Goal: Contribute content

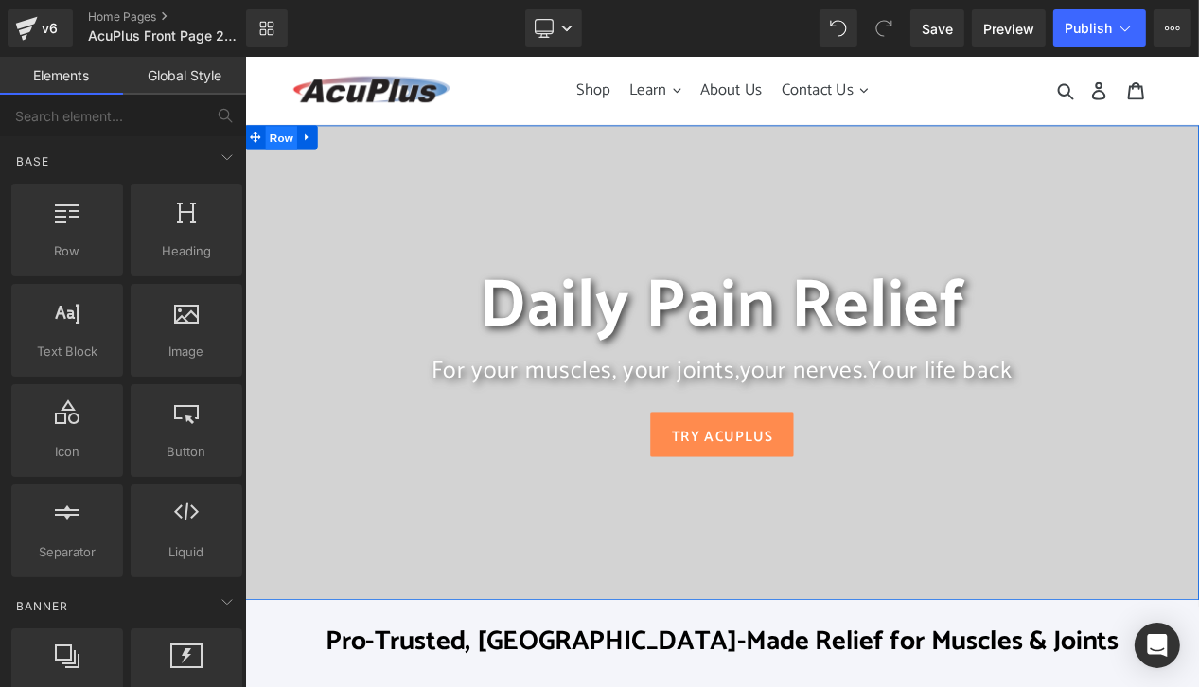
click at [289, 153] on span "Row" at bounding box center [288, 153] width 38 height 28
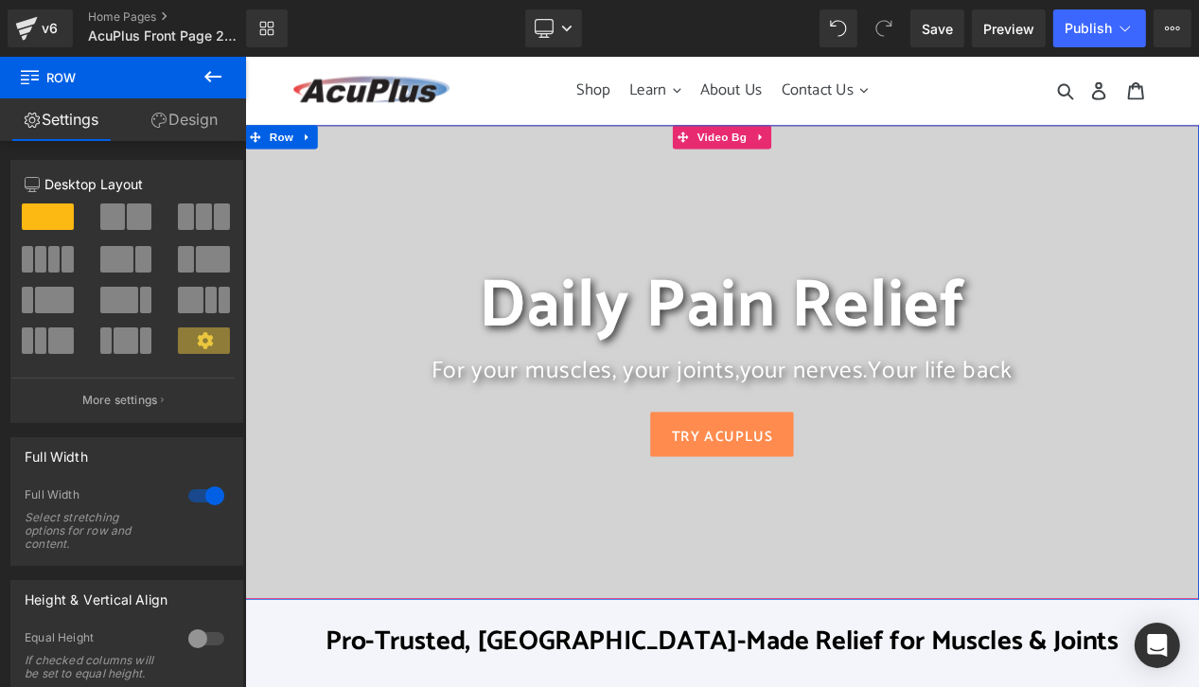
click at [474, 180] on div at bounding box center [816, 422] width 1145 height 568
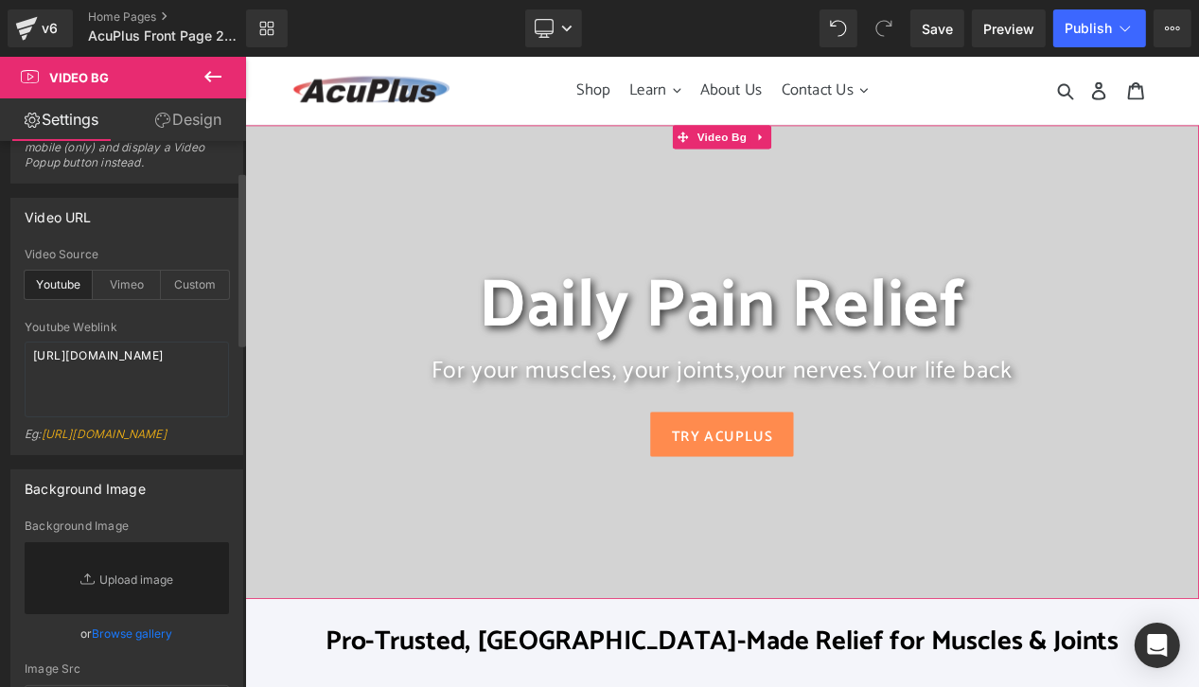
scroll to position [284, 0]
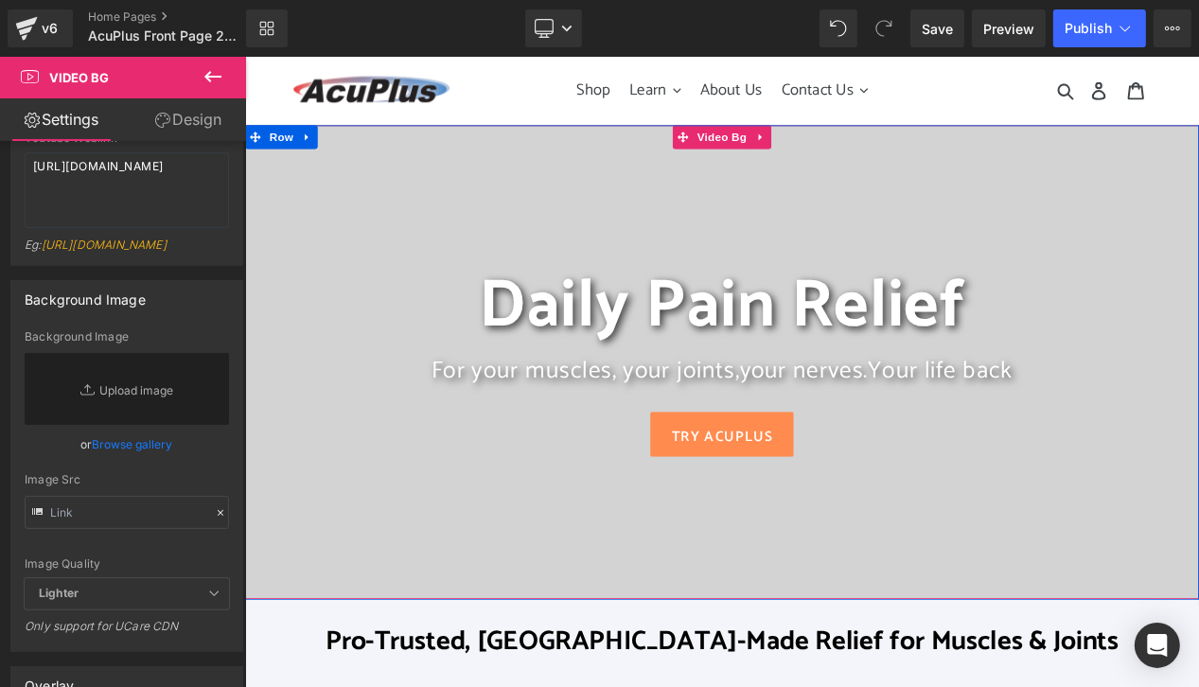
click at [398, 179] on div at bounding box center [816, 422] width 1145 height 568
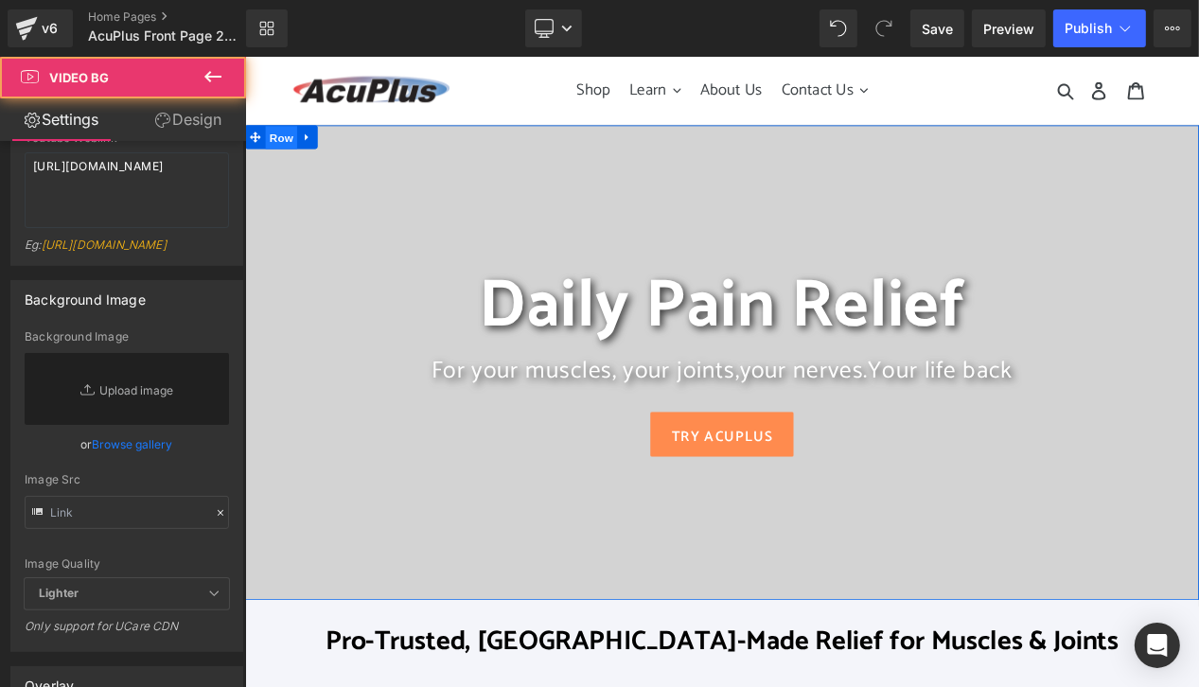
click at [271, 155] on span "Row" at bounding box center [288, 153] width 38 height 28
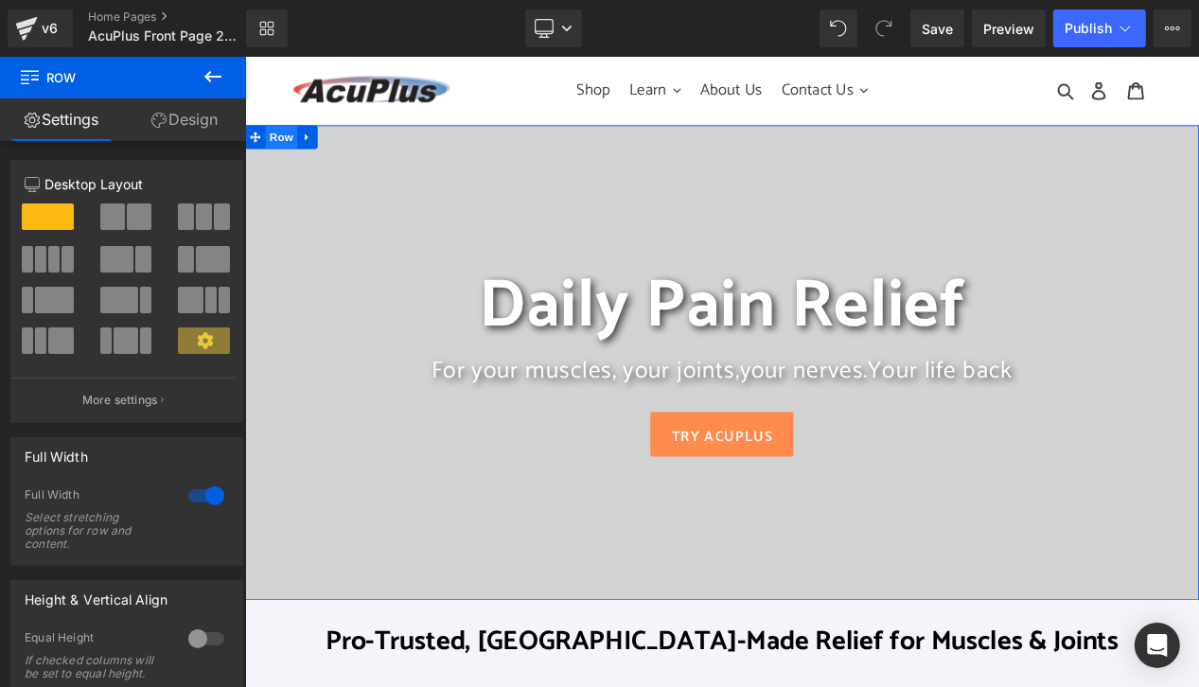
click at [280, 146] on span "Row" at bounding box center [288, 152] width 38 height 28
click at [203, 119] on link "Design" at bounding box center [184, 119] width 123 height 43
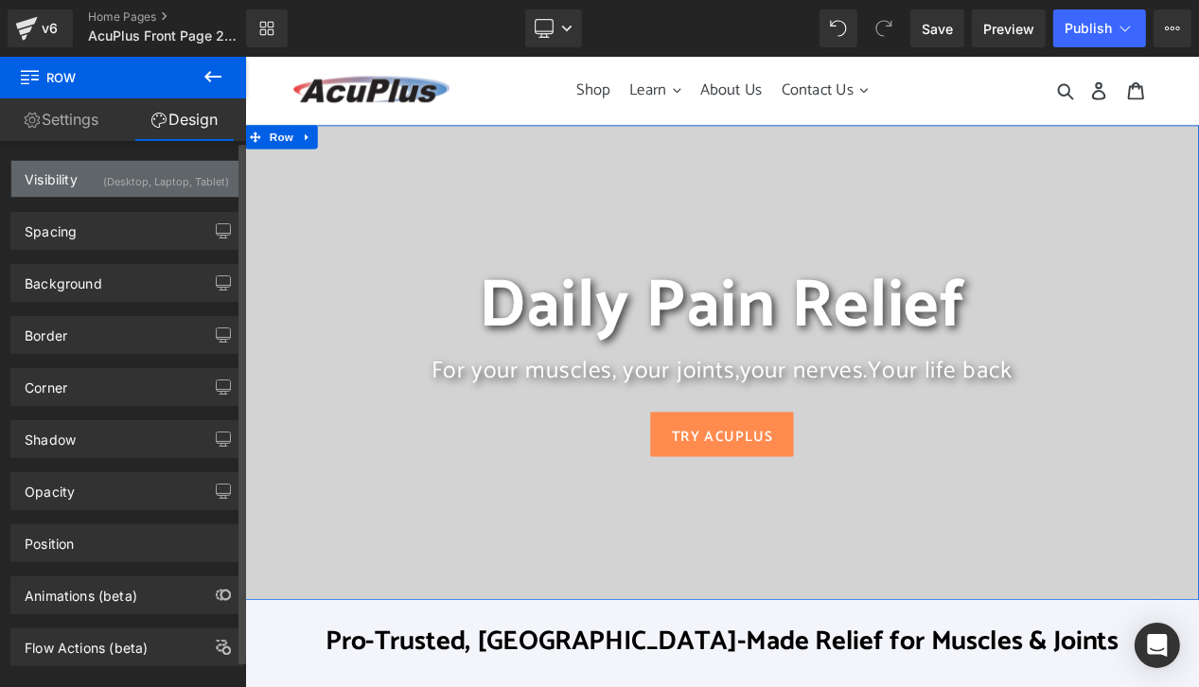
click at [142, 179] on div "(Desktop, Laptop, Tablet)" at bounding box center [166, 176] width 126 height 31
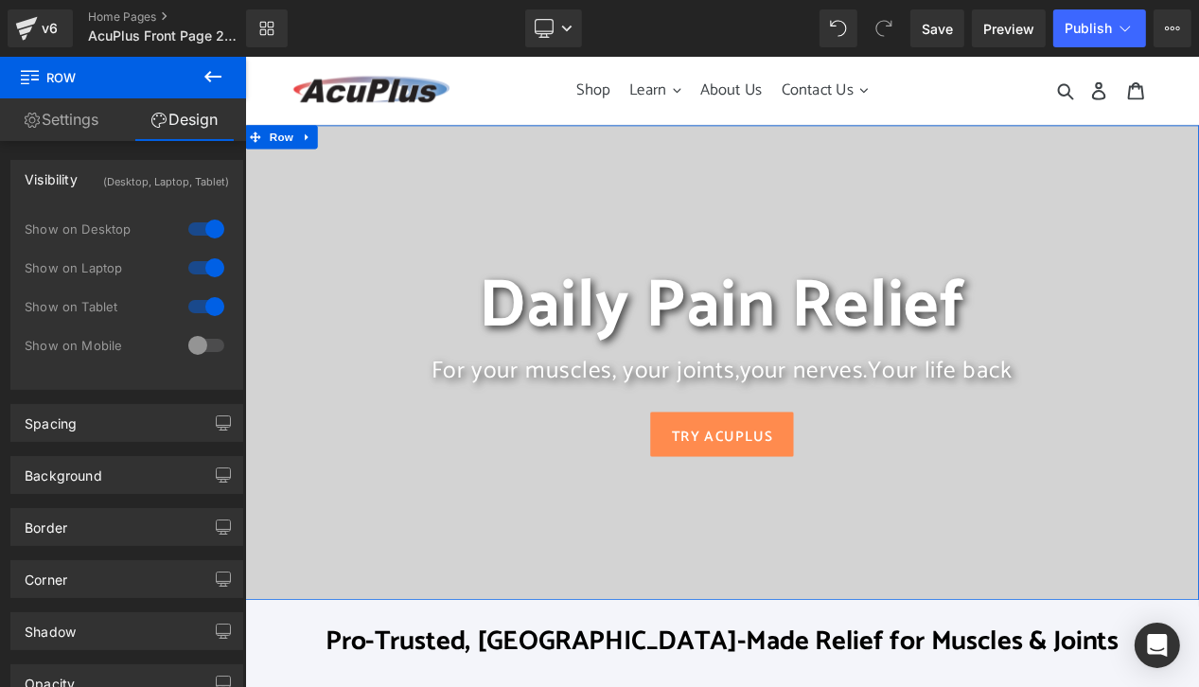
click at [198, 121] on link "Design" at bounding box center [184, 119] width 123 height 43
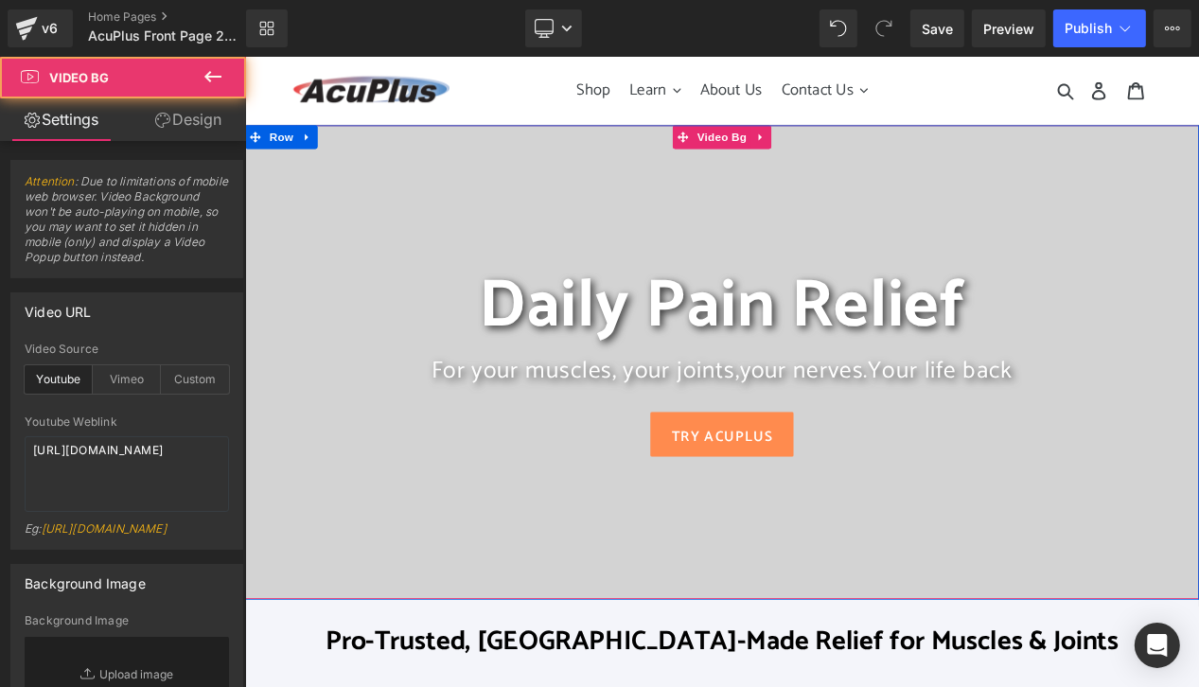
click at [452, 244] on div at bounding box center [816, 422] width 1145 height 568
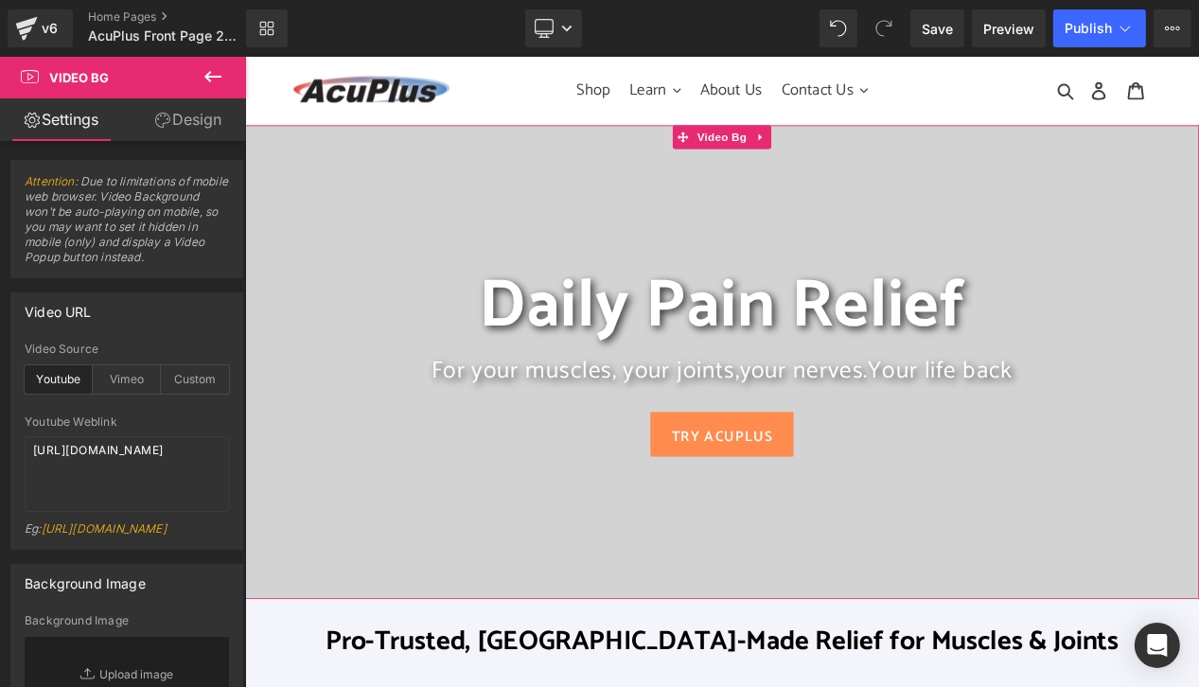
click at [206, 122] on link "Design" at bounding box center [188, 119] width 123 height 43
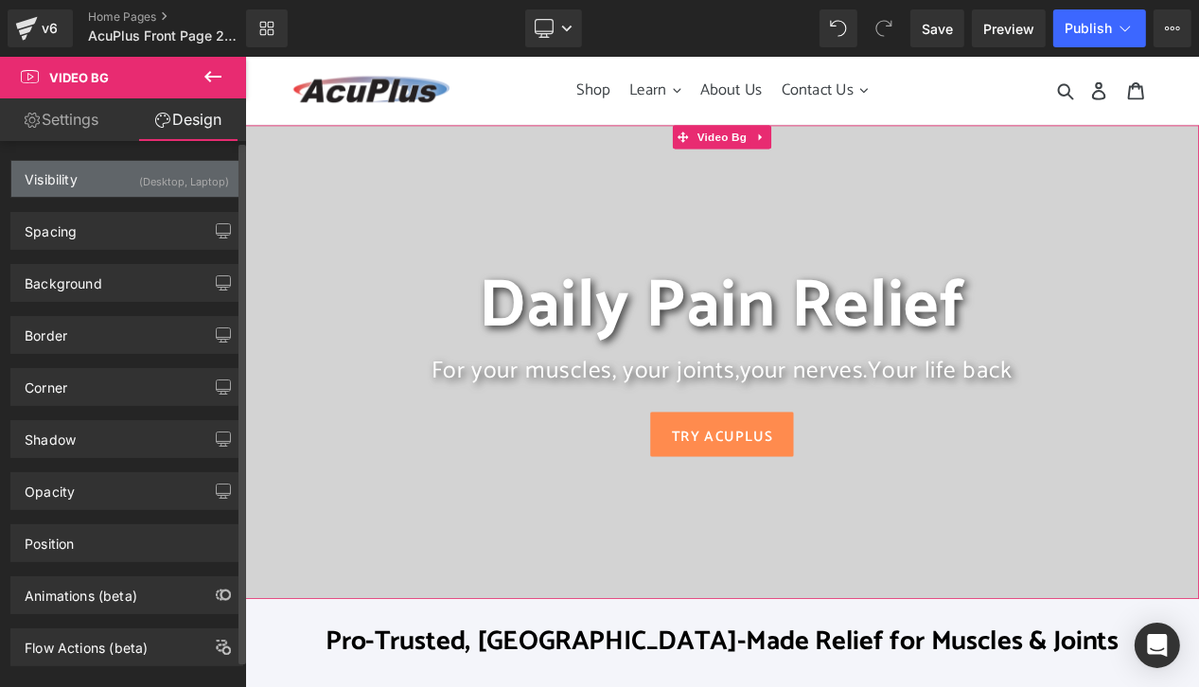
click at [193, 183] on div "(Desktop, Laptop)" at bounding box center [184, 176] width 90 height 31
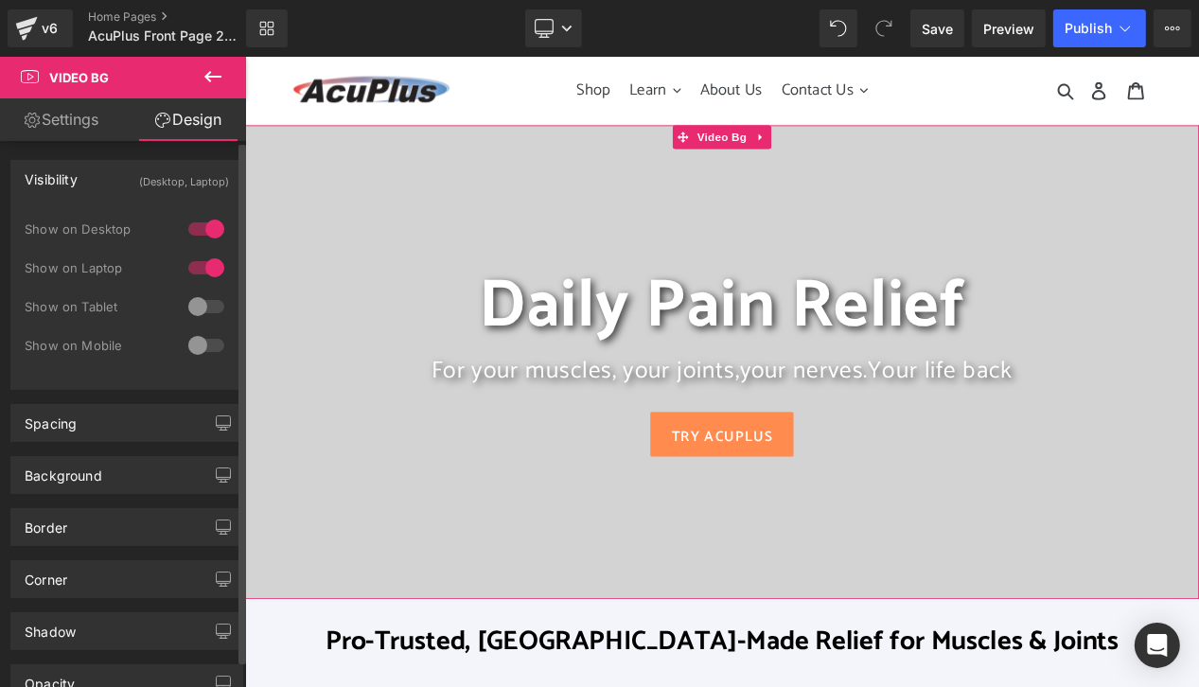
click at [219, 305] on div at bounding box center [206, 306] width 45 height 30
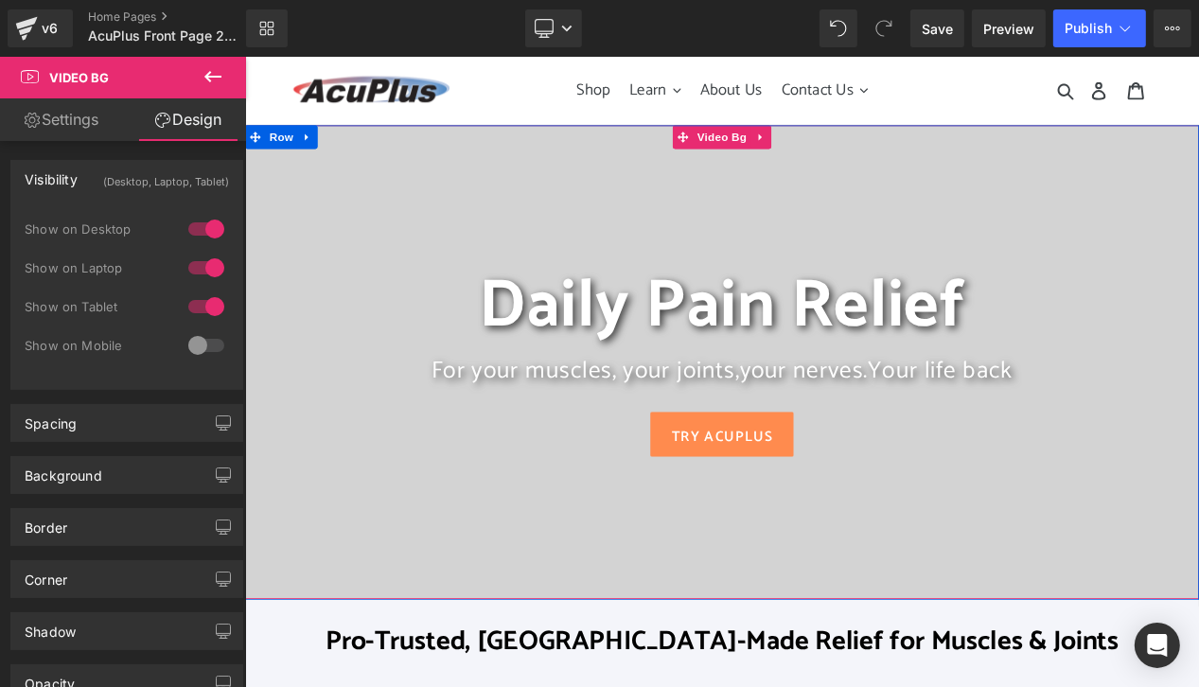
click at [397, 251] on div at bounding box center [816, 422] width 1145 height 568
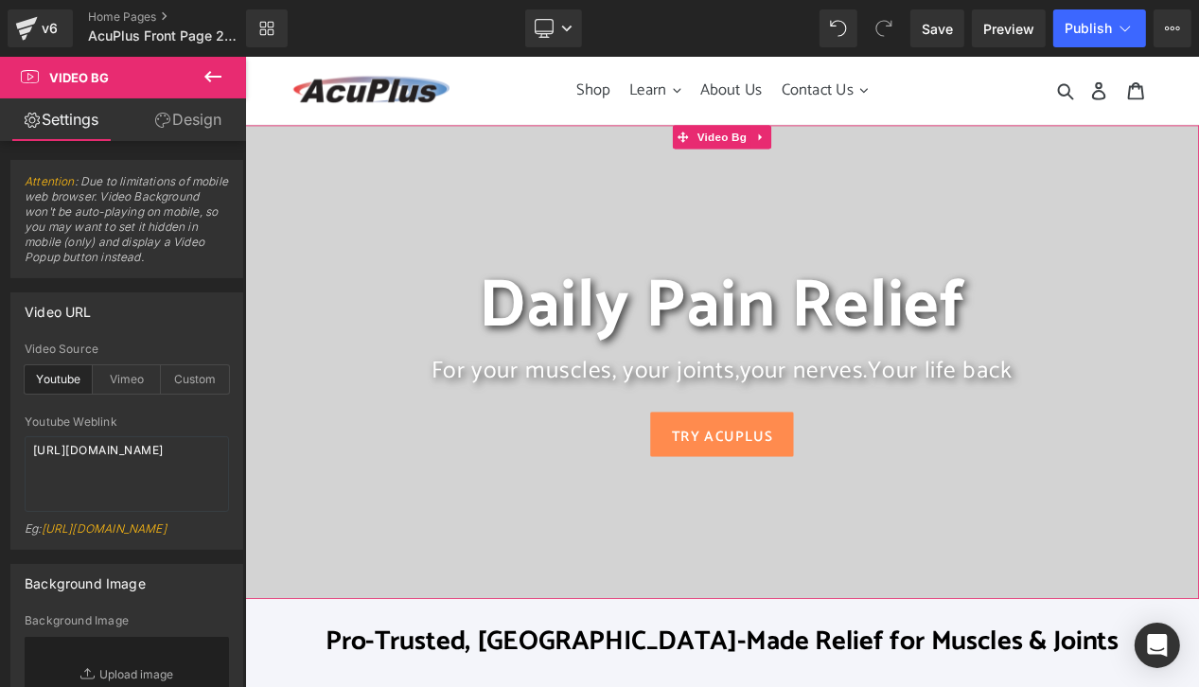
click at [193, 124] on link "Design" at bounding box center [188, 119] width 123 height 43
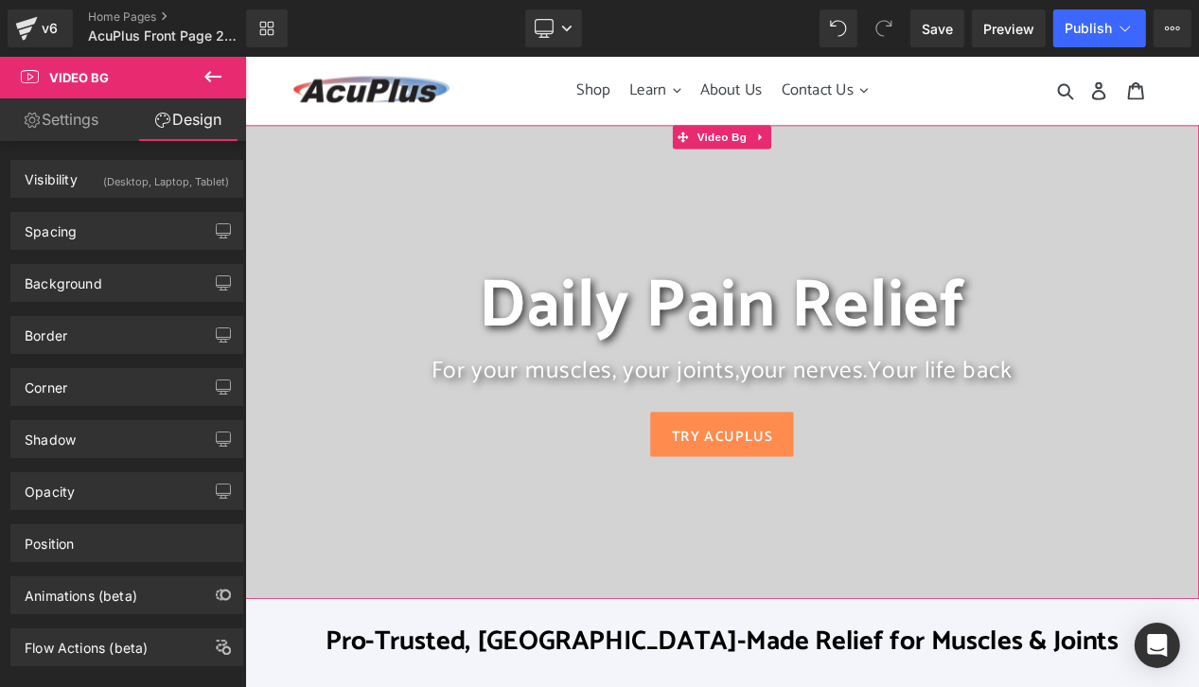
click at [208, 122] on link "Design" at bounding box center [188, 119] width 123 height 43
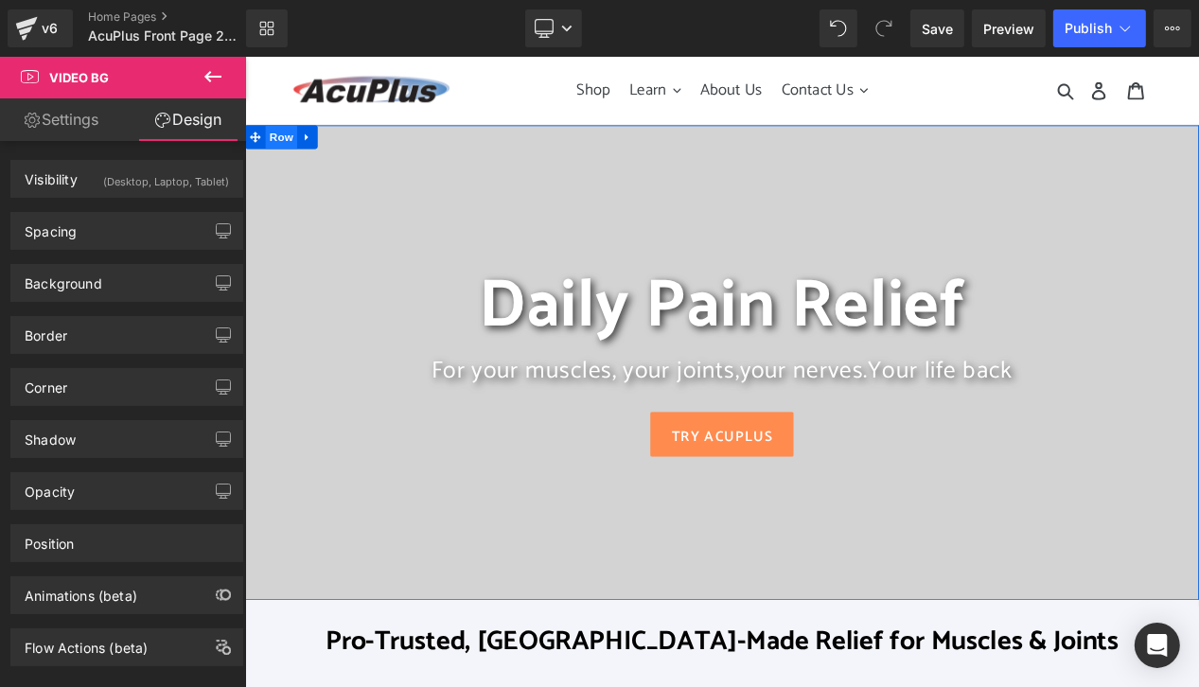
click at [276, 148] on span "Row" at bounding box center [288, 152] width 38 height 28
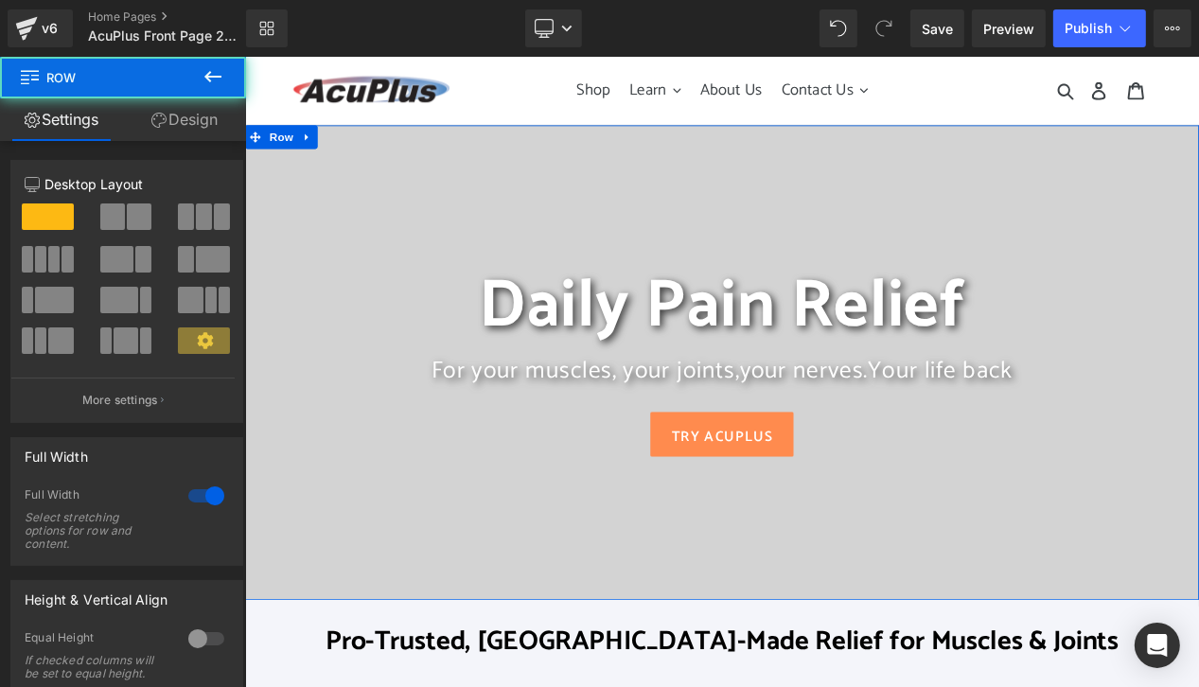
click at [213, 121] on link "Design" at bounding box center [184, 119] width 123 height 43
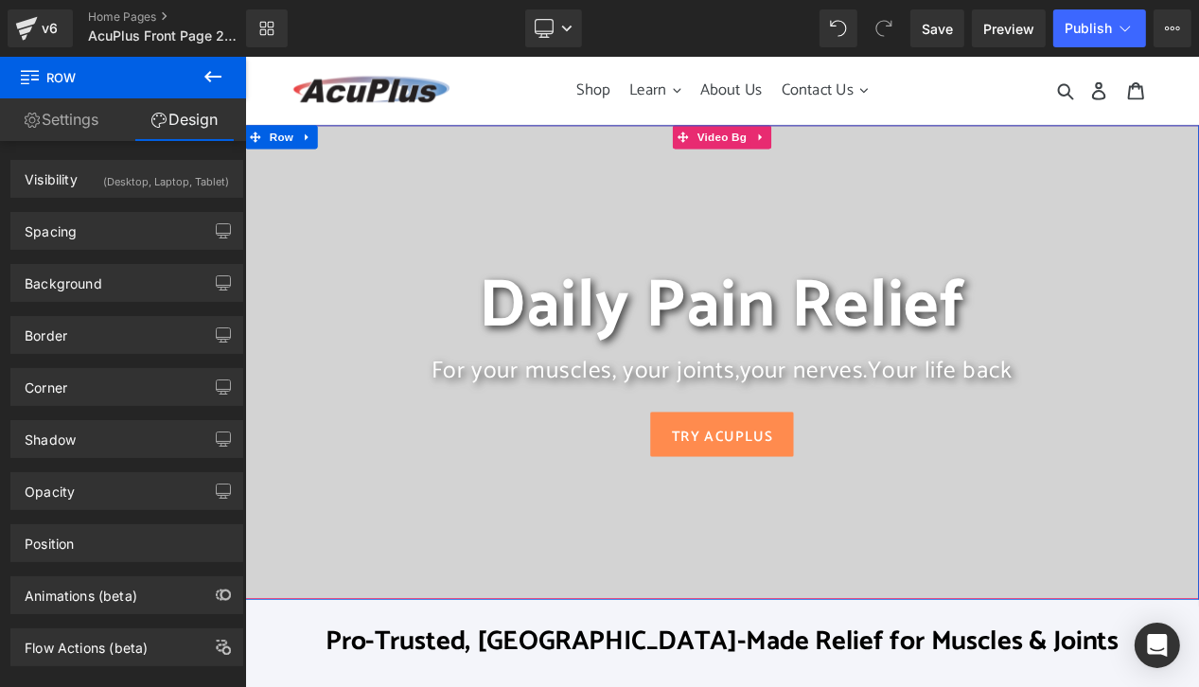
click at [527, 212] on div at bounding box center [816, 422] width 1145 height 568
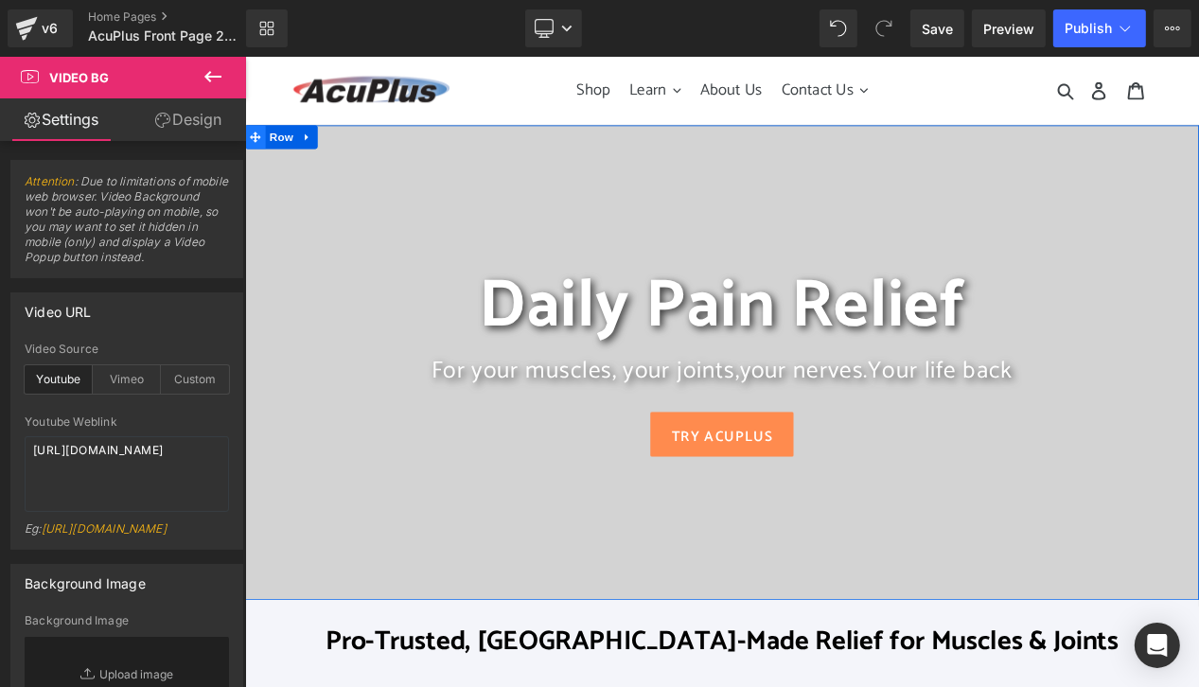
click at [256, 148] on icon at bounding box center [256, 153] width 13 height 14
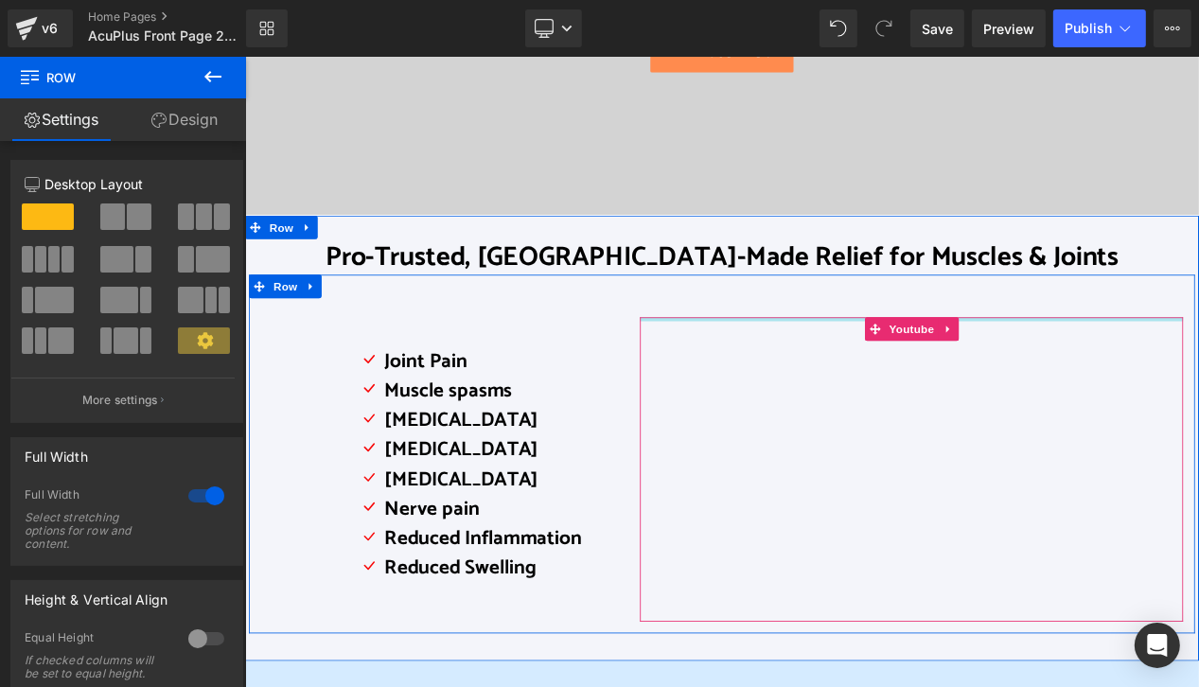
scroll to position [473, 0]
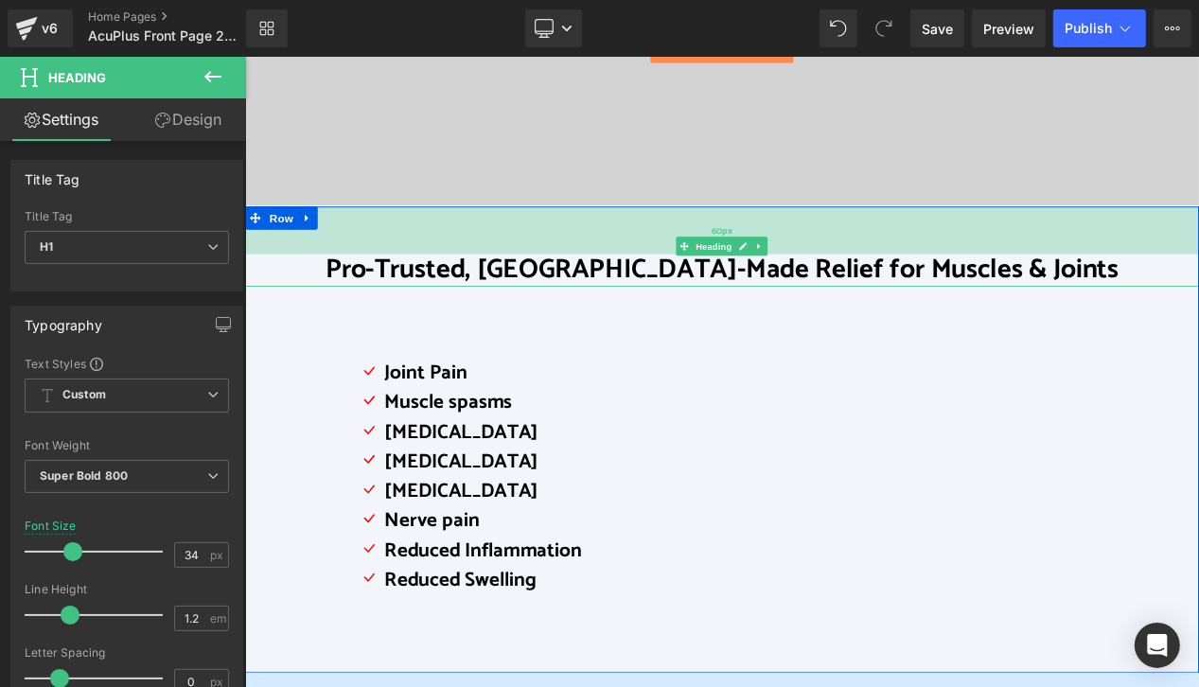
drag, startPoint x: 910, startPoint y: 239, endPoint x: 927, endPoint y: 265, distance: 30.2
click at [927, 265] on div "60px" at bounding box center [816, 264] width 1145 height 57
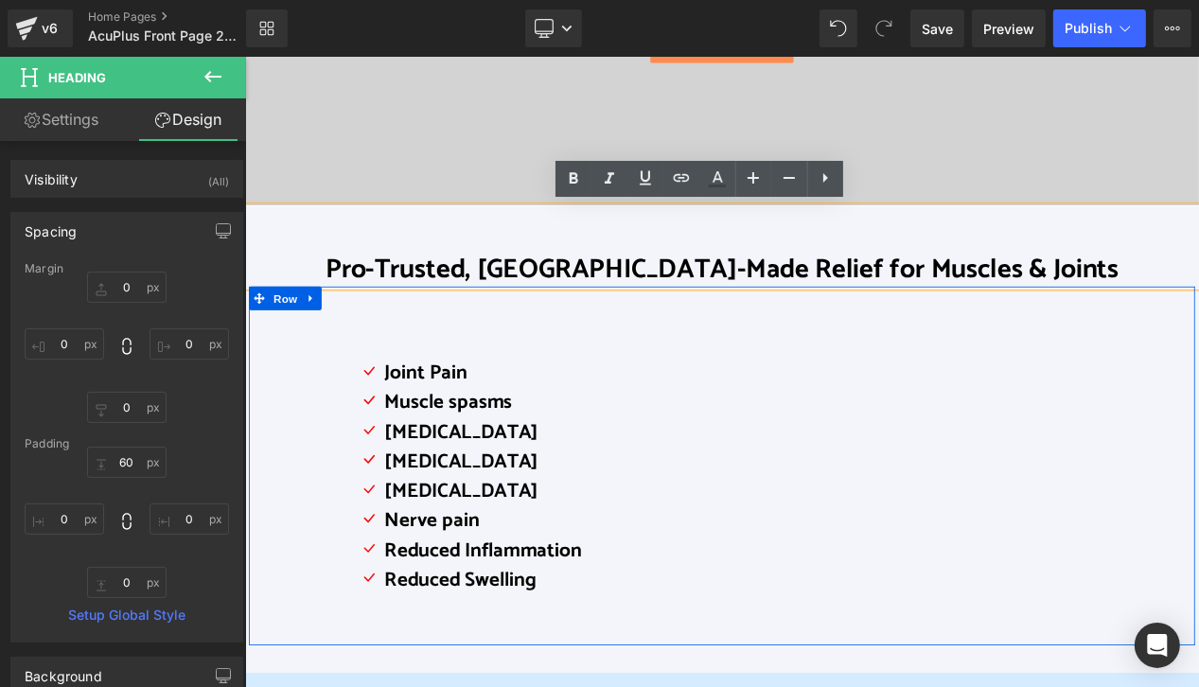
click at [304, 516] on div "Icon Joint Pain Text Block Icon Muscle spasms Text Block Icon [MEDICAL_DATA] Te…" at bounding box center [817, 546] width 1136 height 431
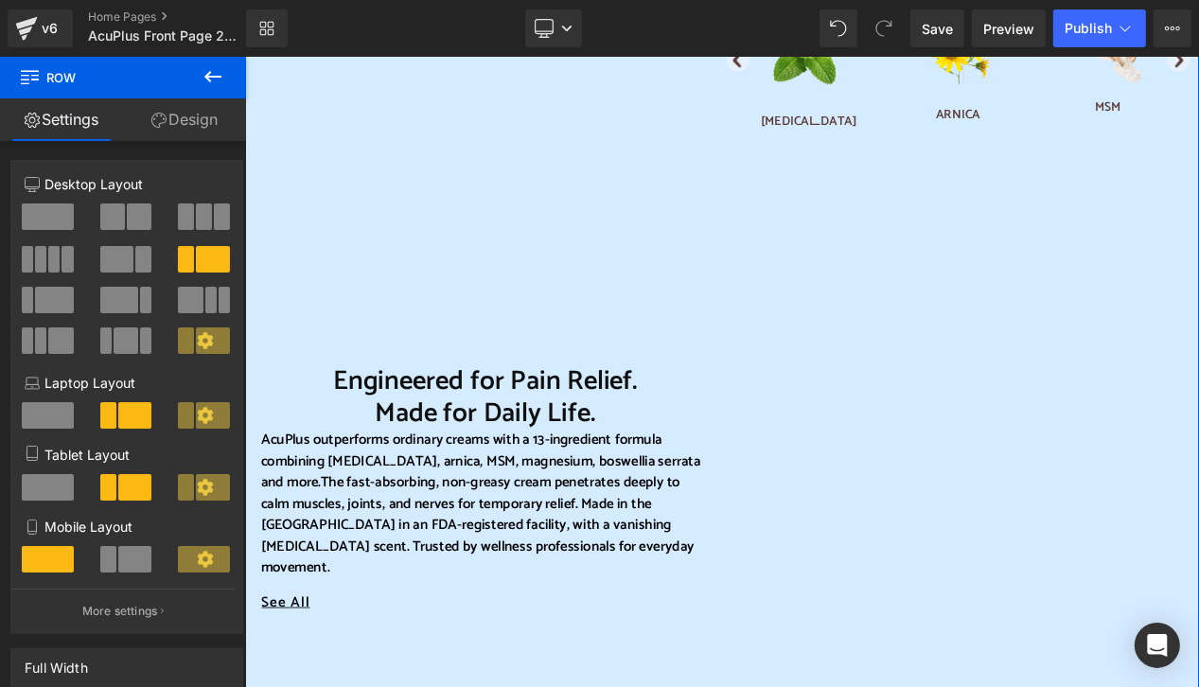
scroll to position [1041, 0]
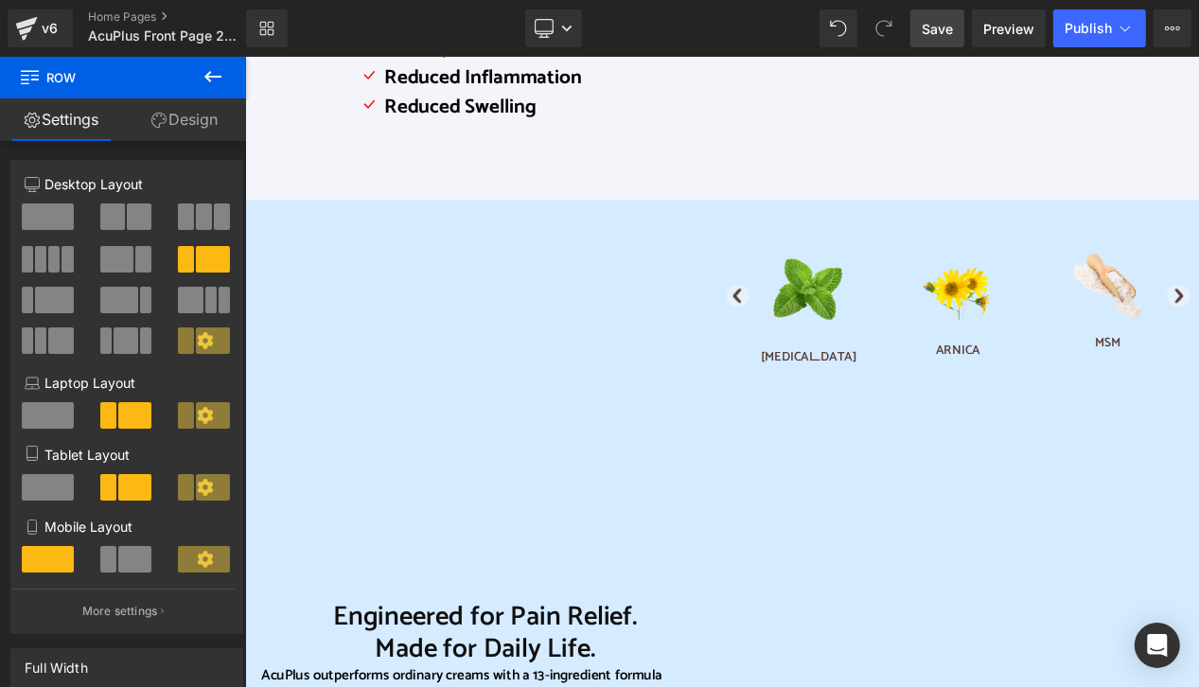
click at [938, 24] on span "Save" at bounding box center [937, 29] width 31 height 20
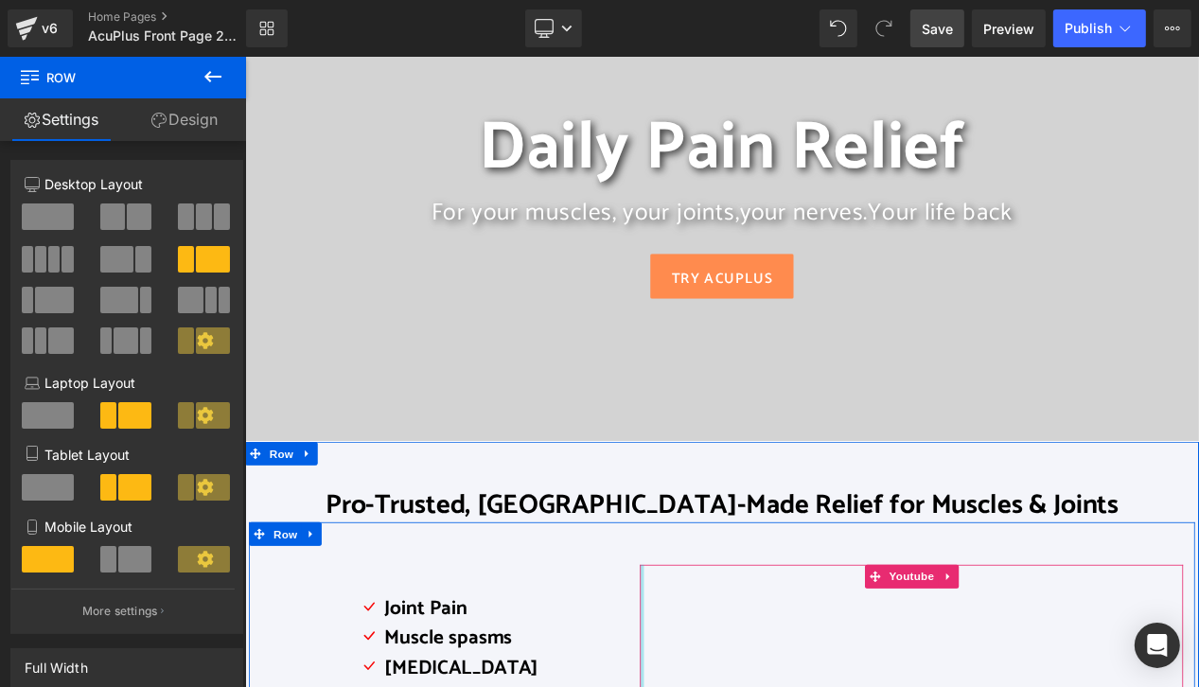
scroll to position [189, 0]
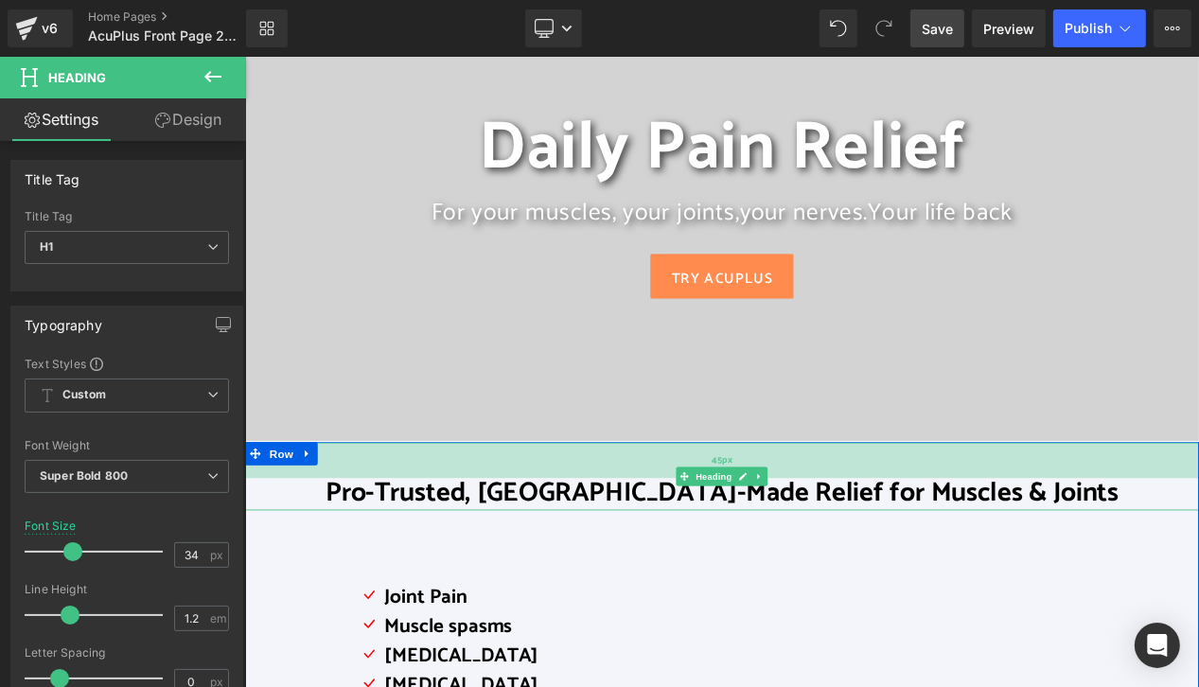
drag, startPoint x: 1059, startPoint y: 554, endPoint x: 1077, endPoint y: 539, distance: 22.9
click at [1077, 539] on div "45px" at bounding box center [816, 541] width 1145 height 43
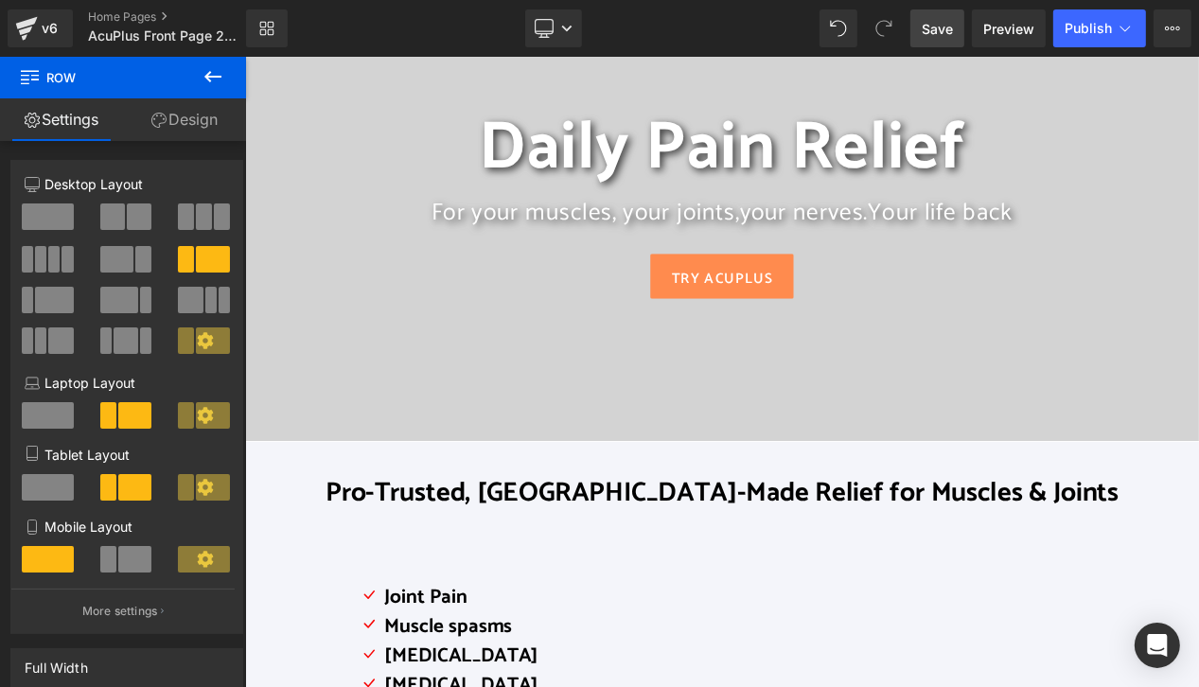
click at [941, 32] on span "Save" at bounding box center [937, 29] width 31 height 20
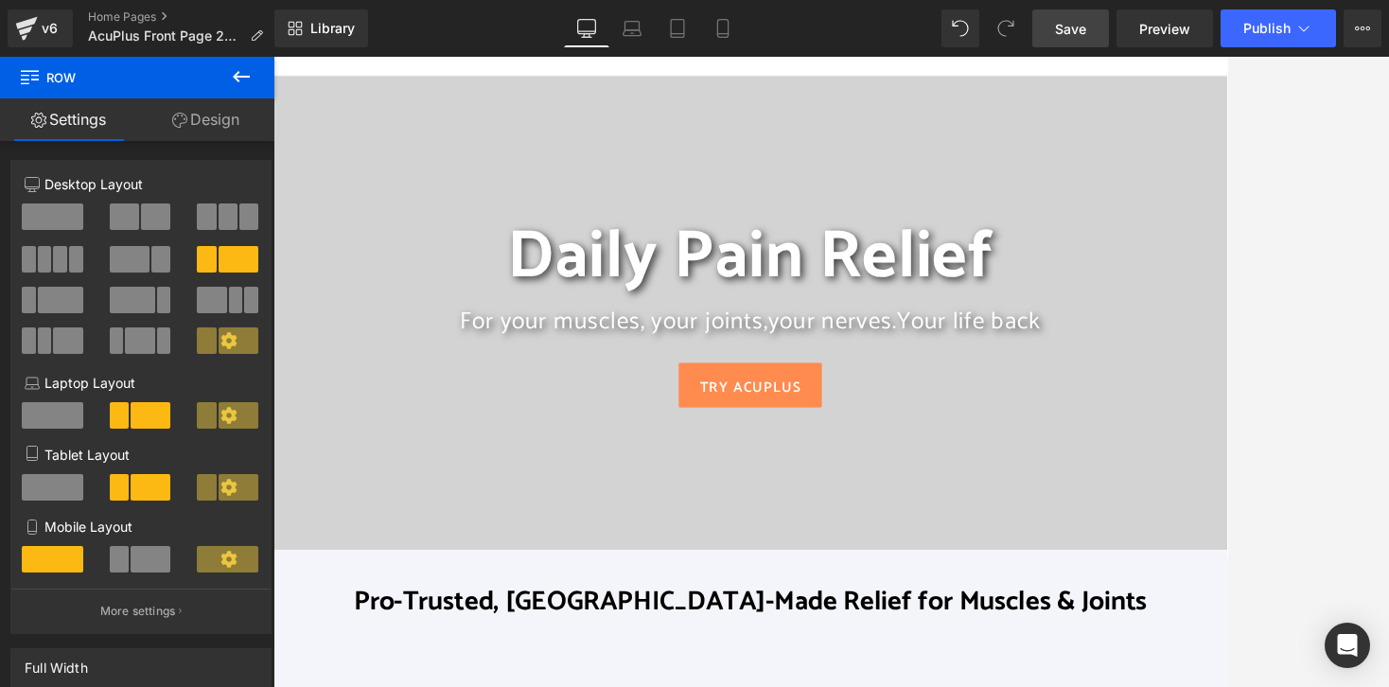
scroll to position [0, 0]
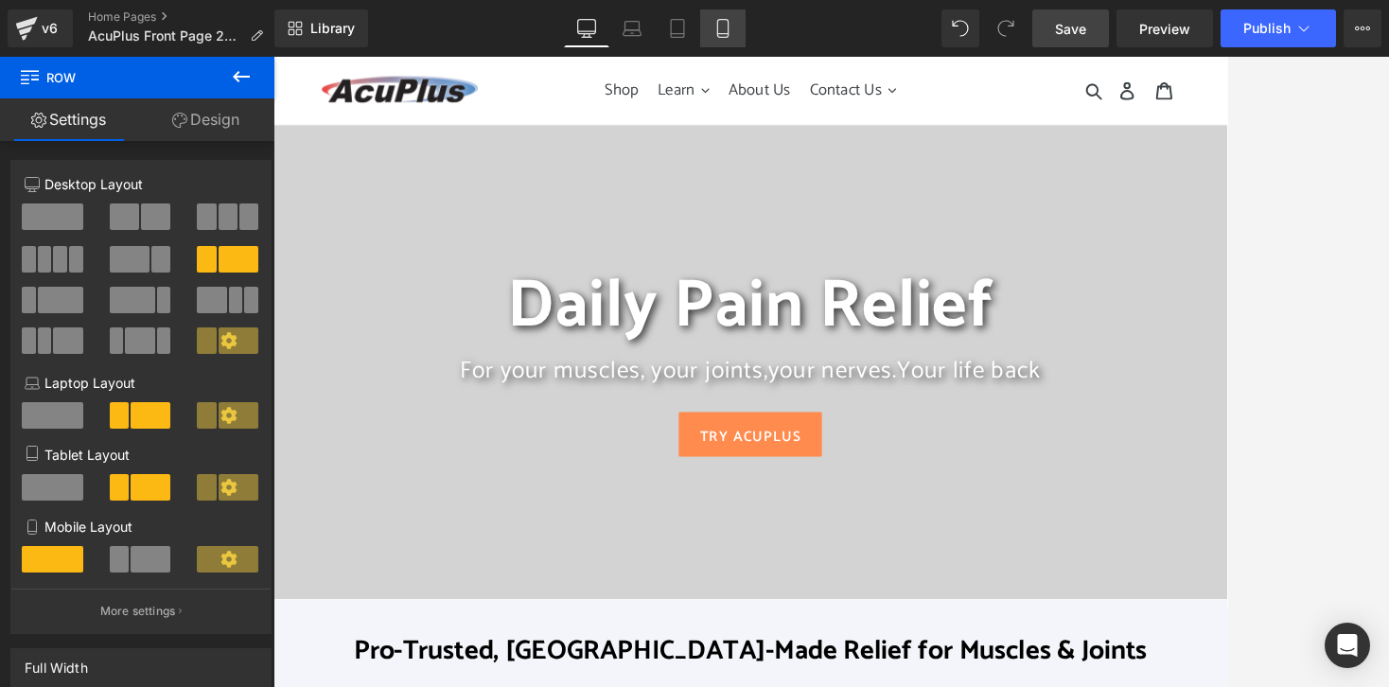
click at [726, 35] on icon at bounding box center [723, 28] width 19 height 19
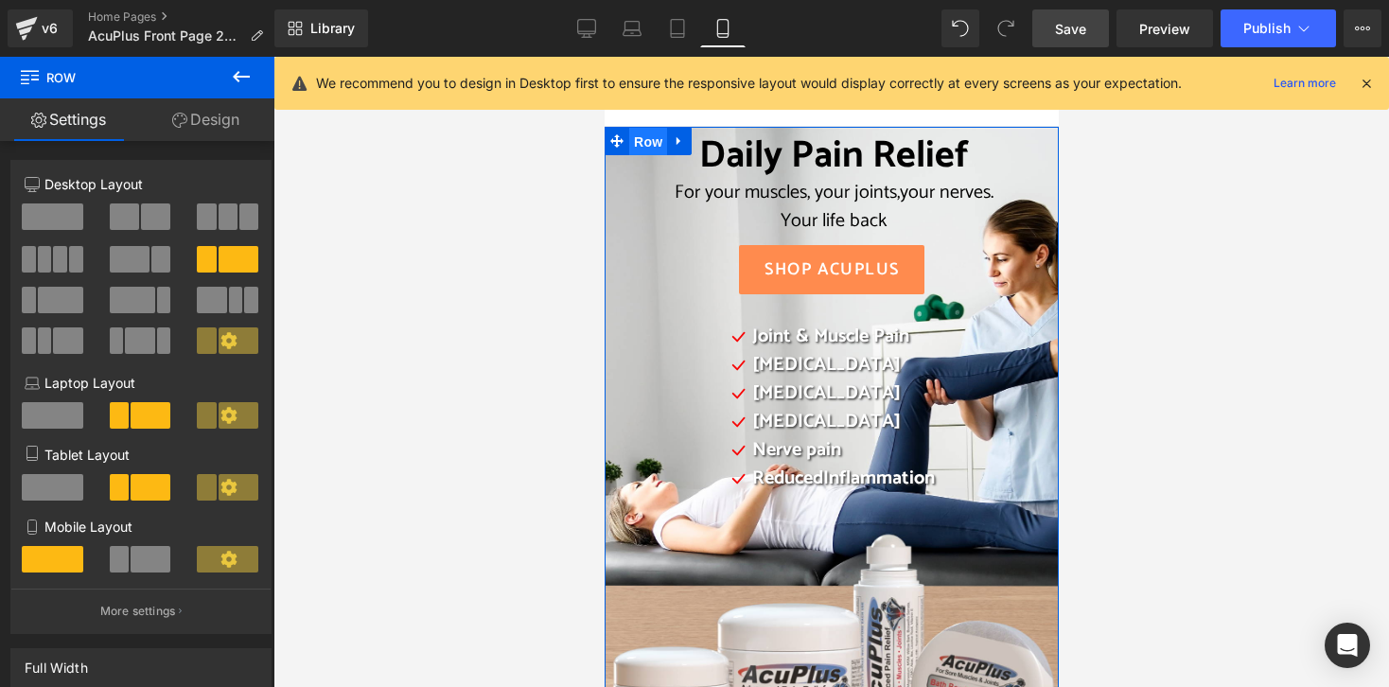
click at [656, 142] on span "Row" at bounding box center [647, 142] width 38 height 28
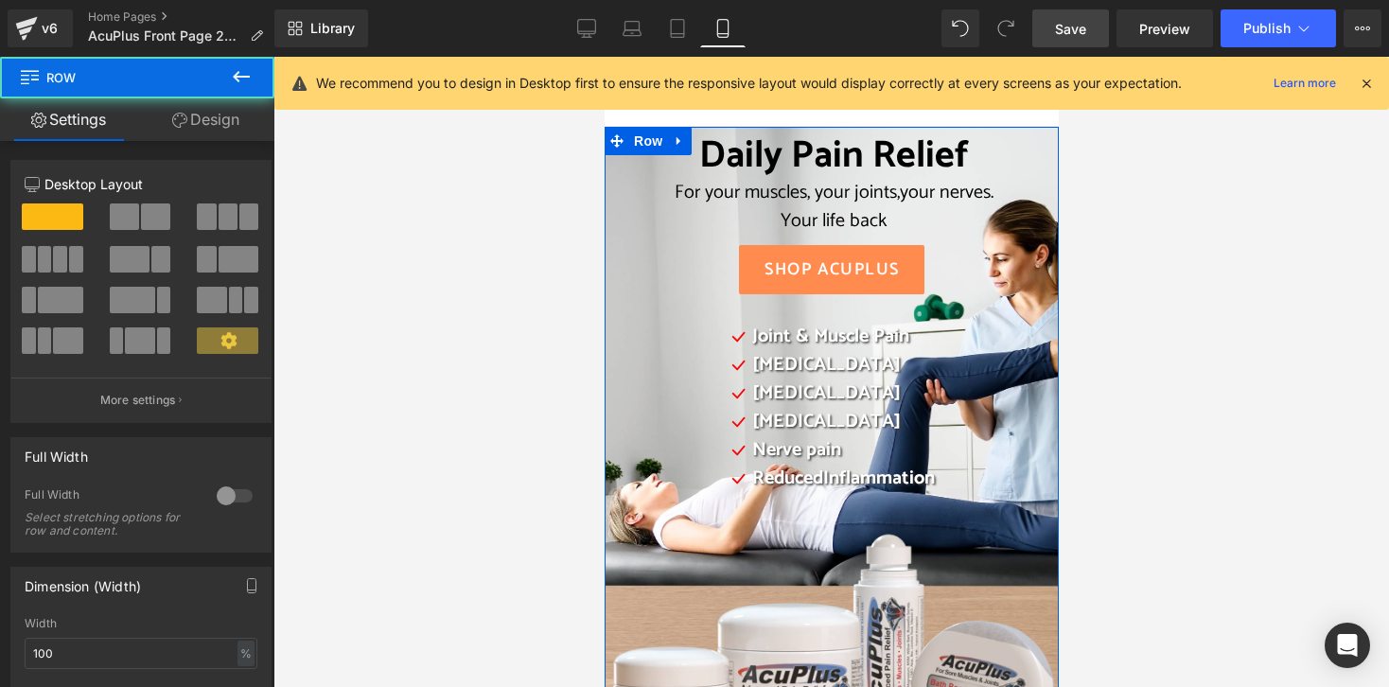
click at [227, 115] on link "Design" at bounding box center [205, 119] width 137 height 43
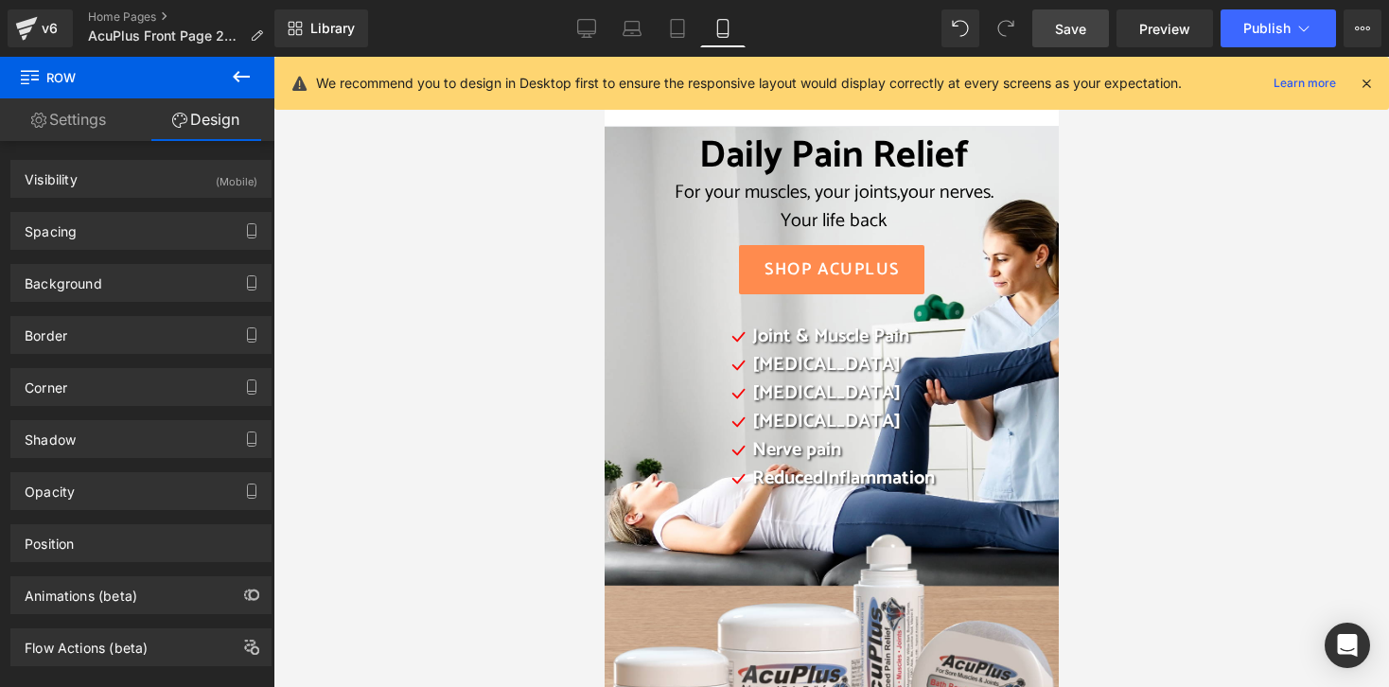
click at [382, 236] on div at bounding box center [832, 372] width 1116 height 630
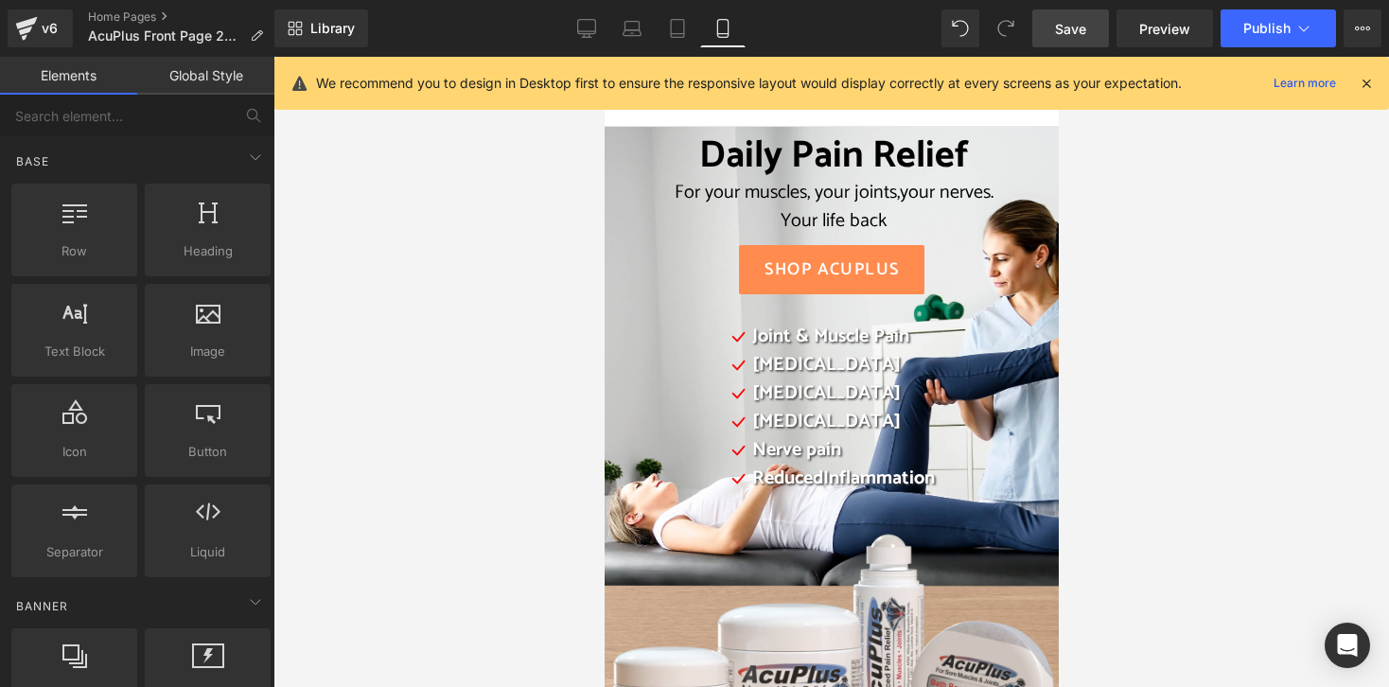
click at [1198, 86] on icon at bounding box center [1366, 83] width 17 height 17
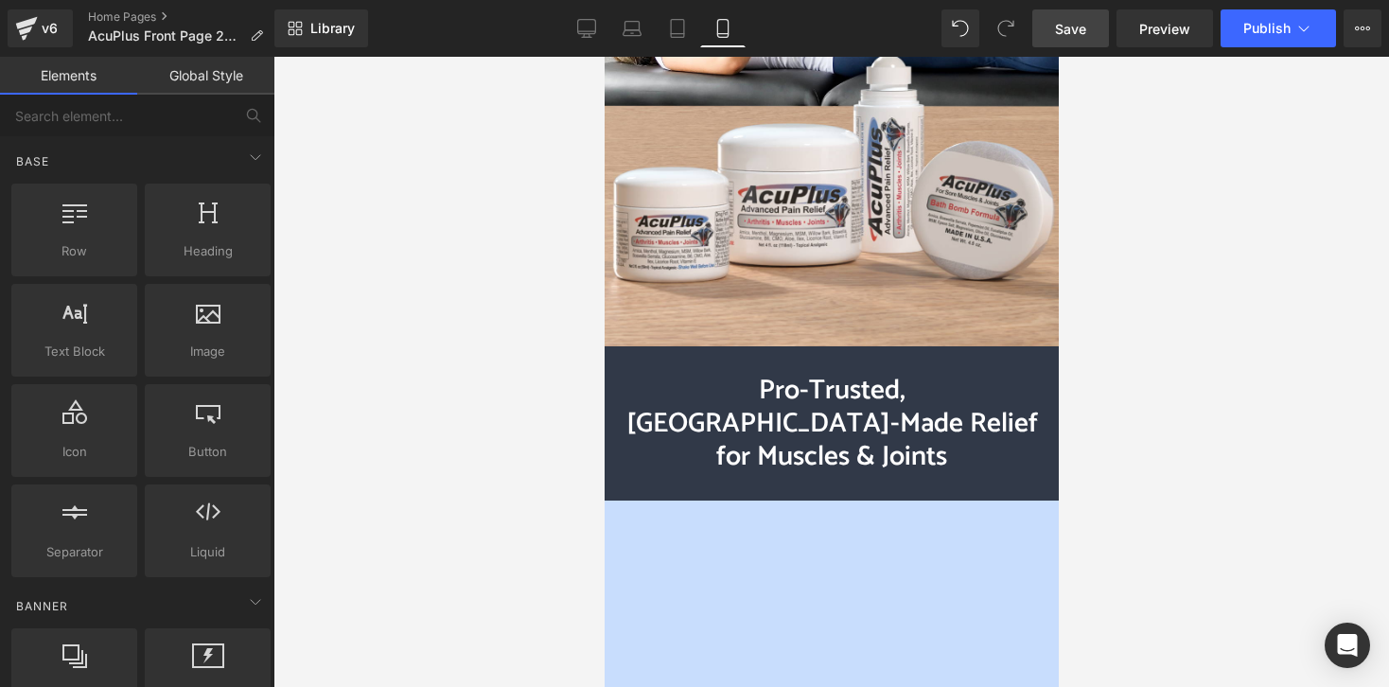
scroll to position [473, 0]
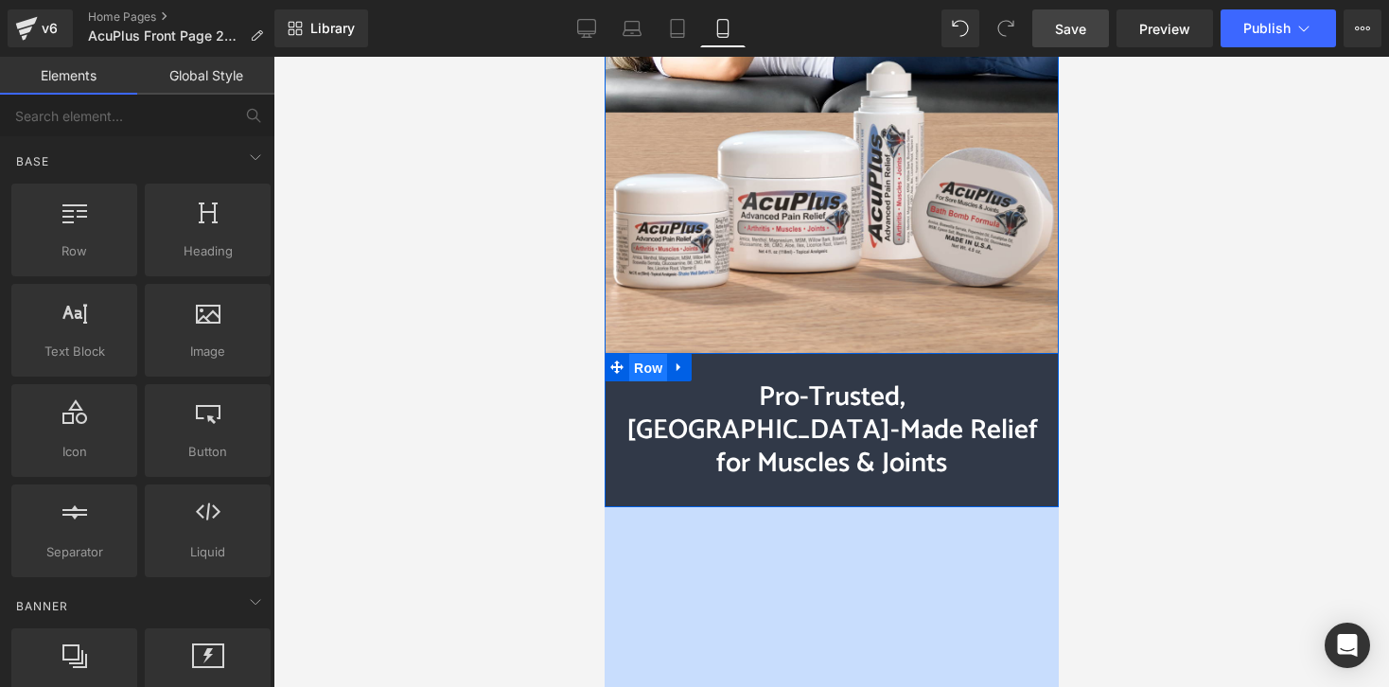
click at [643, 370] on span "Row" at bounding box center [647, 368] width 38 height 28
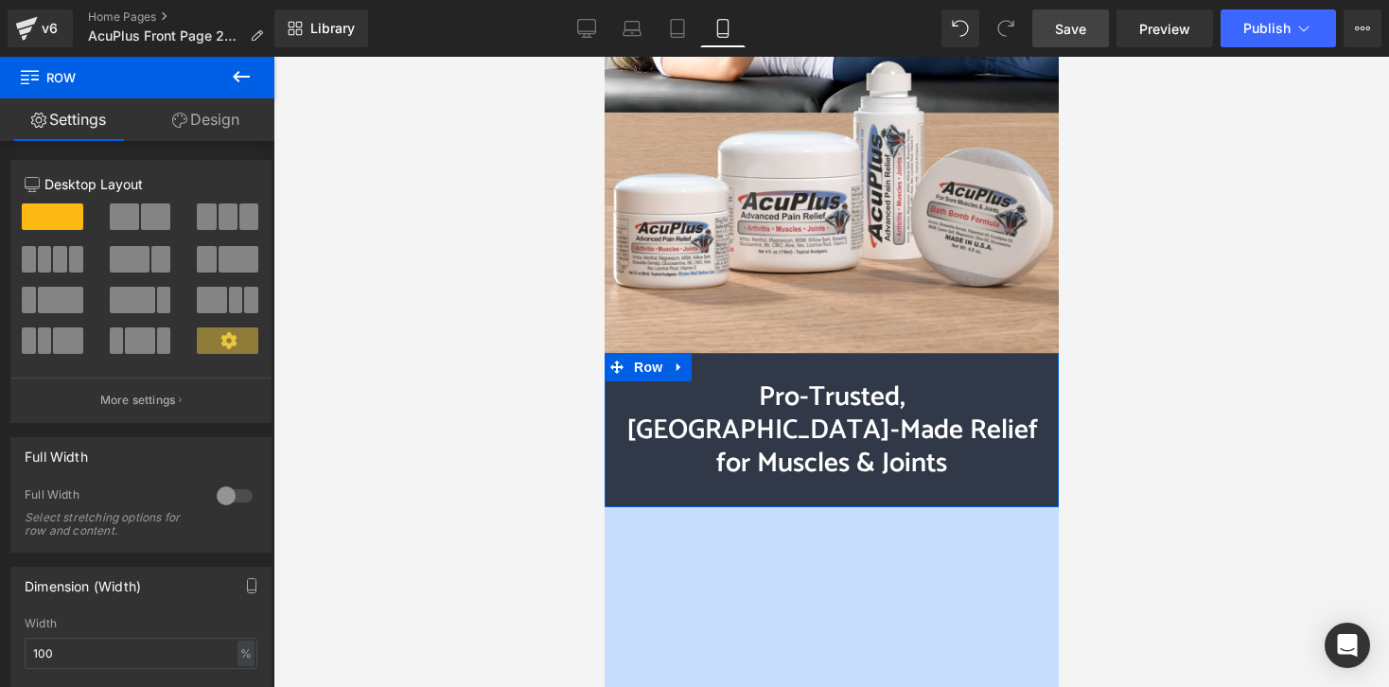
click at [203, 124] on link "Design" at bounding box center [205, 119] width 137 height 43
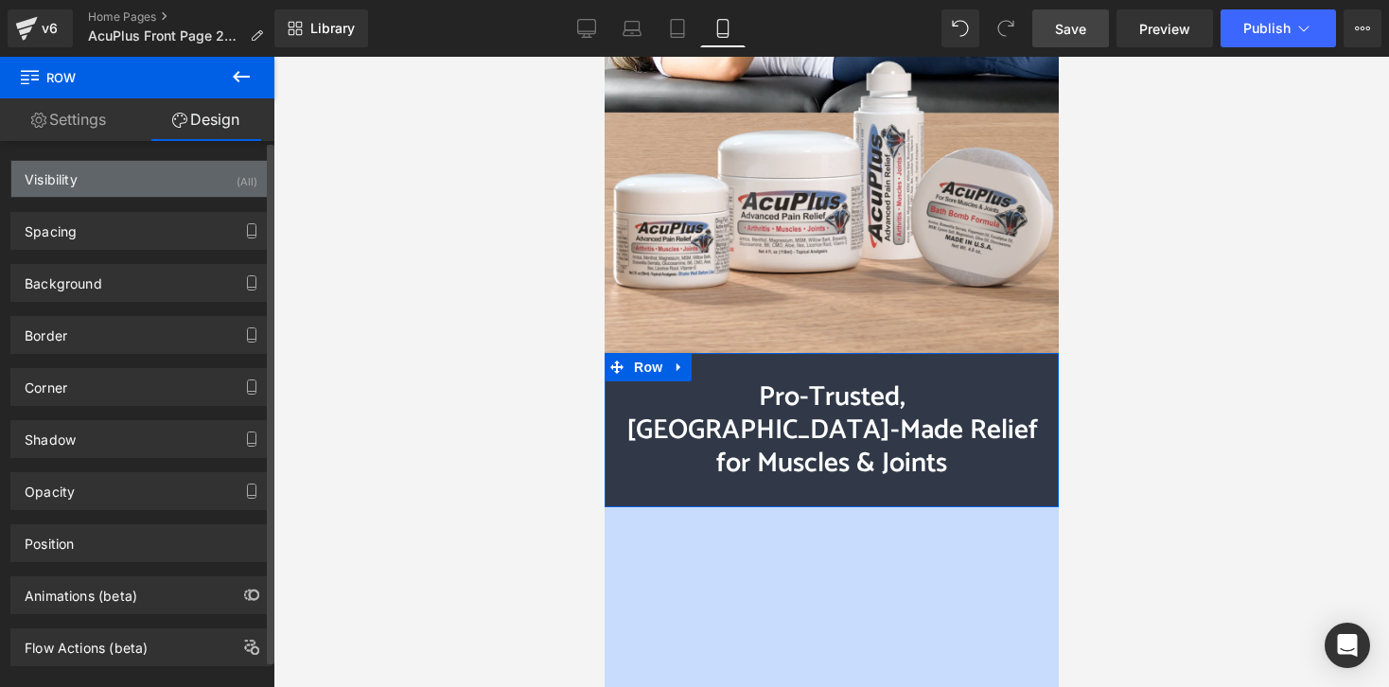
click at [120, 186] on div "Visibility (All)" at bounding box center [140, 179] width 259 height 36
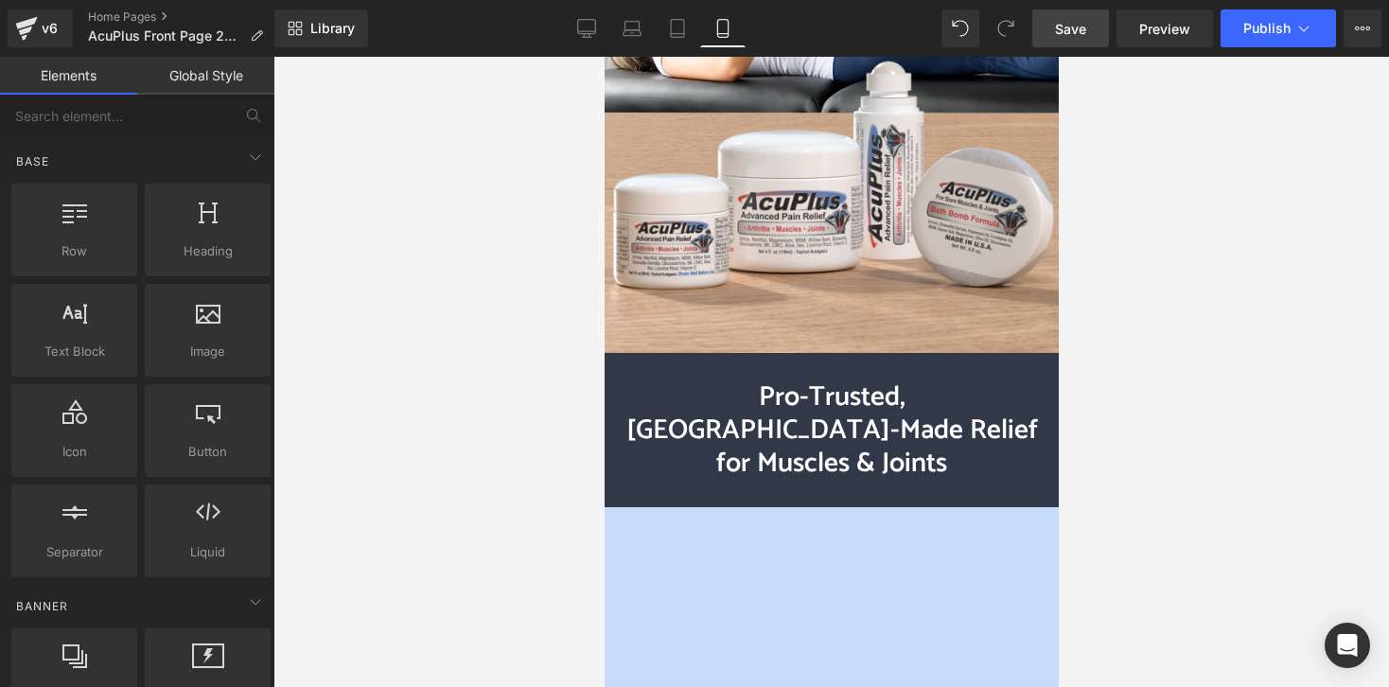
click at [468, 355] on div at bounding box center [832, 372] width 1116 height 630
click at [652, 370] on span "Row" at bounding box center [647, 368] width 38 height 28
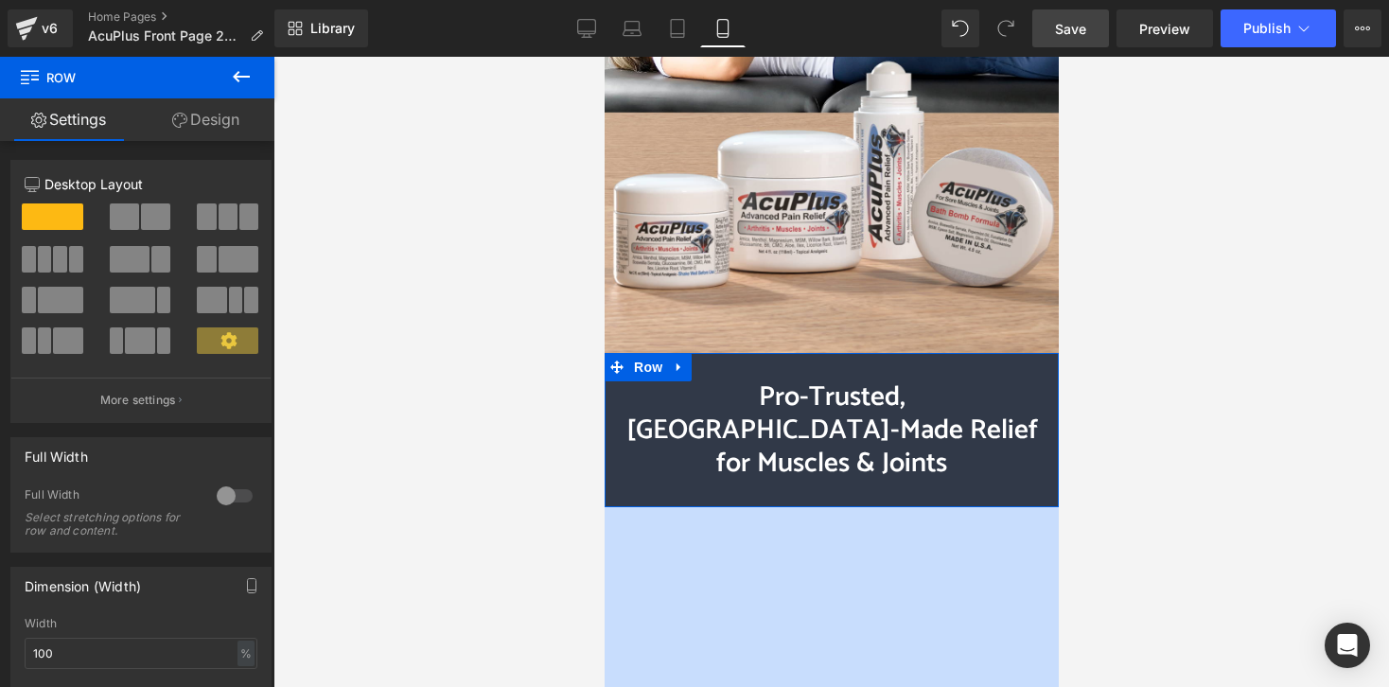
click at [210, 122] on link "Design" at bounding box center [205, 119] width 137 height 43
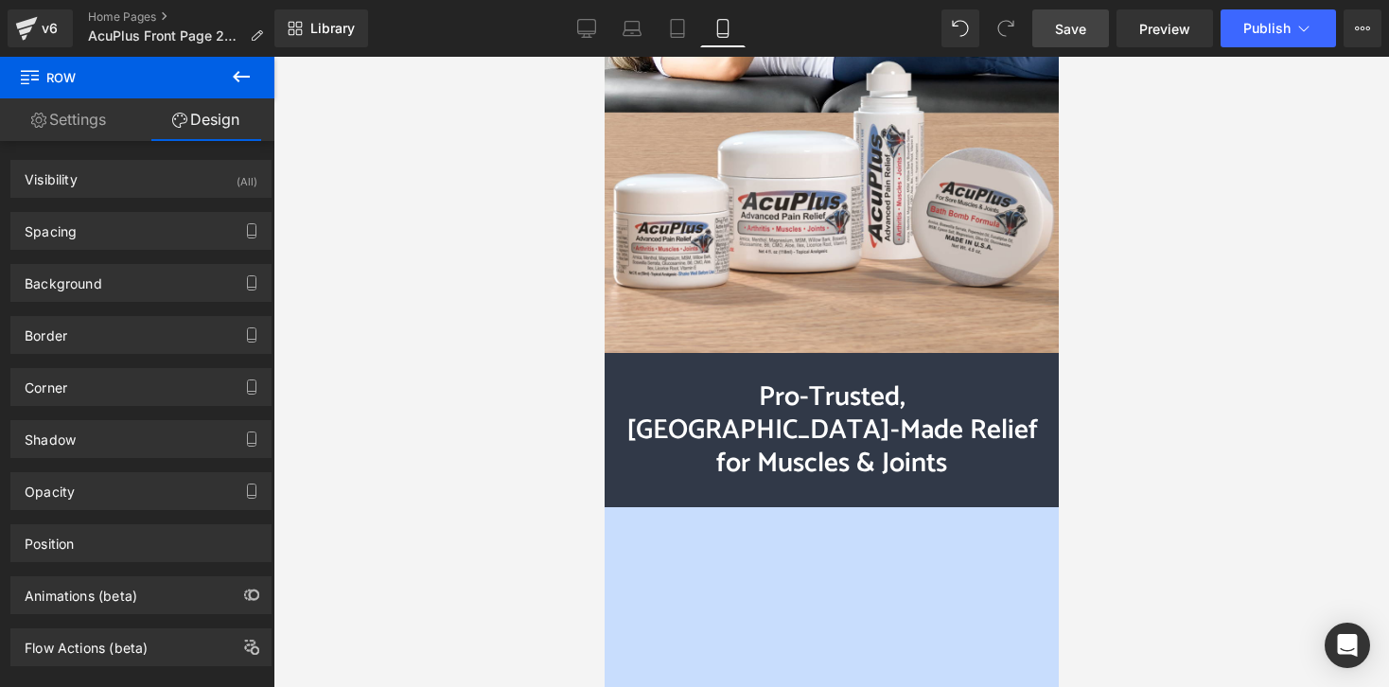
click at [496, 321] on div at bounding box center [832, 372] width 1116 height 630
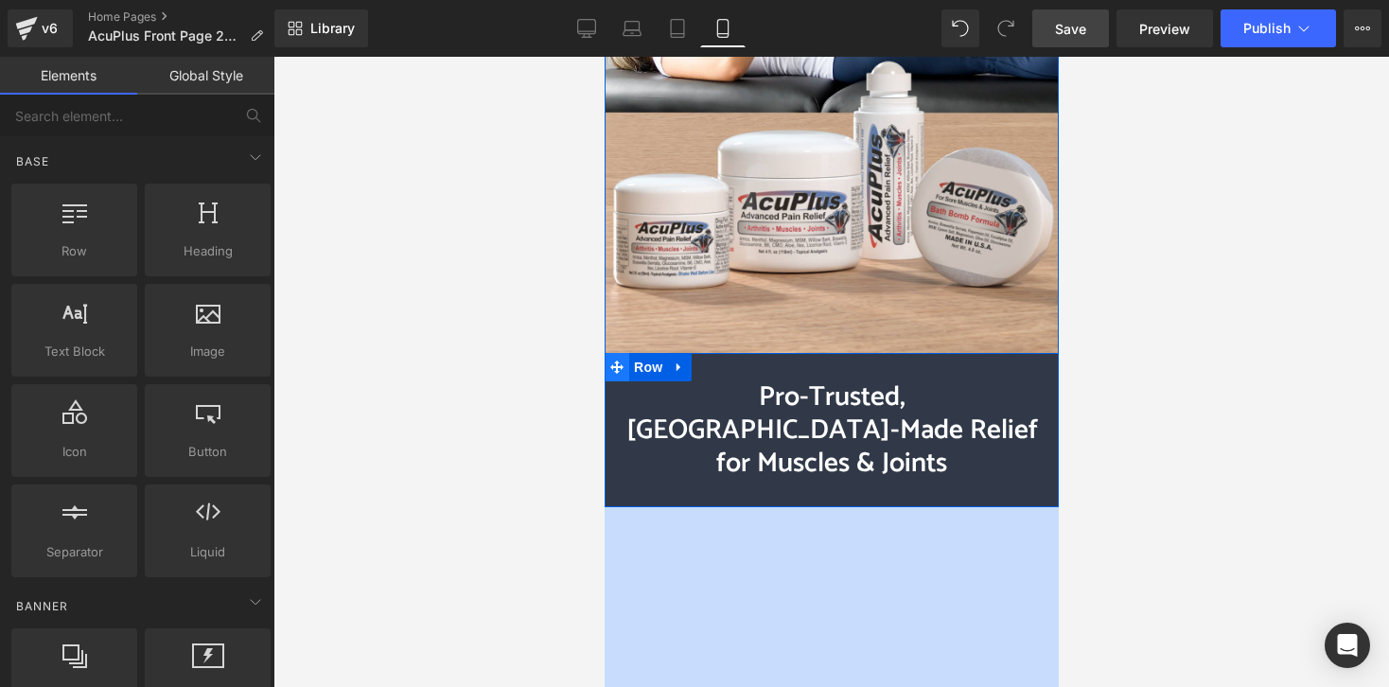
click at [620, 368] on icon at bounding box center [615, 367] width 13 height 13
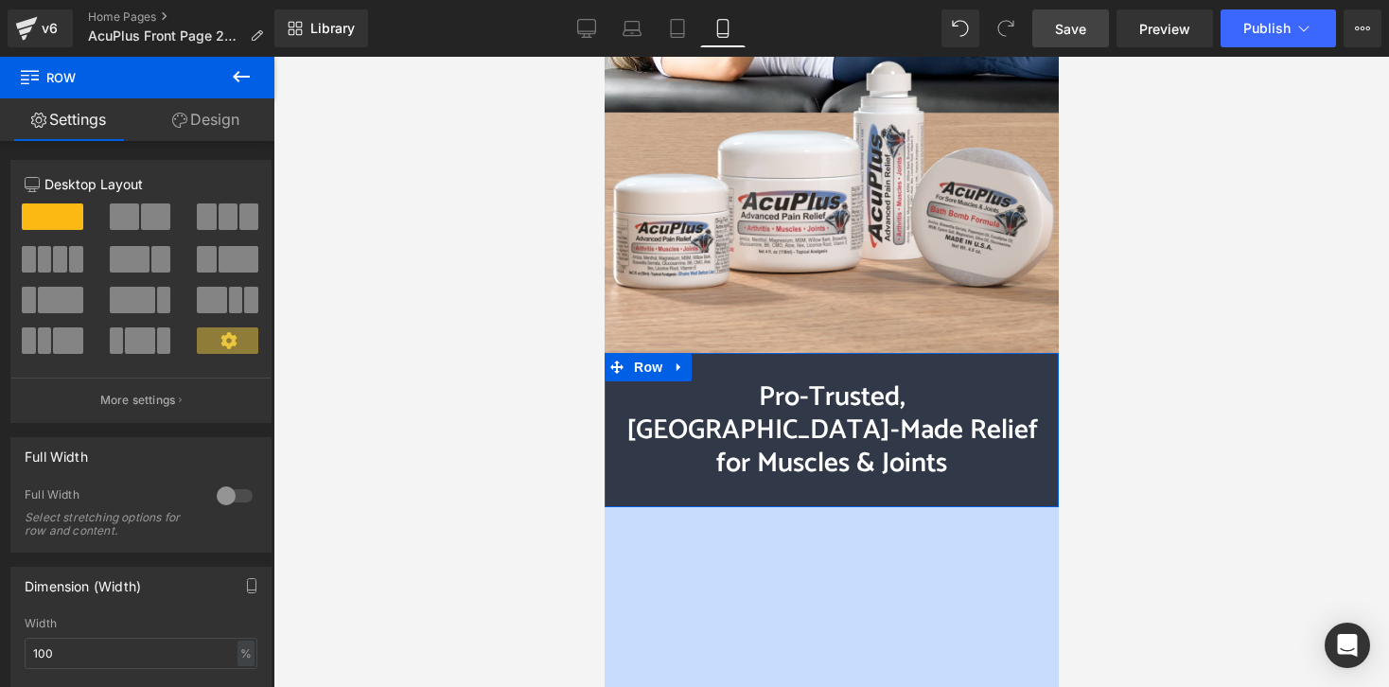
click at [231, 115] on link "Design" at bounding box center [205, 119] width 137 height 43
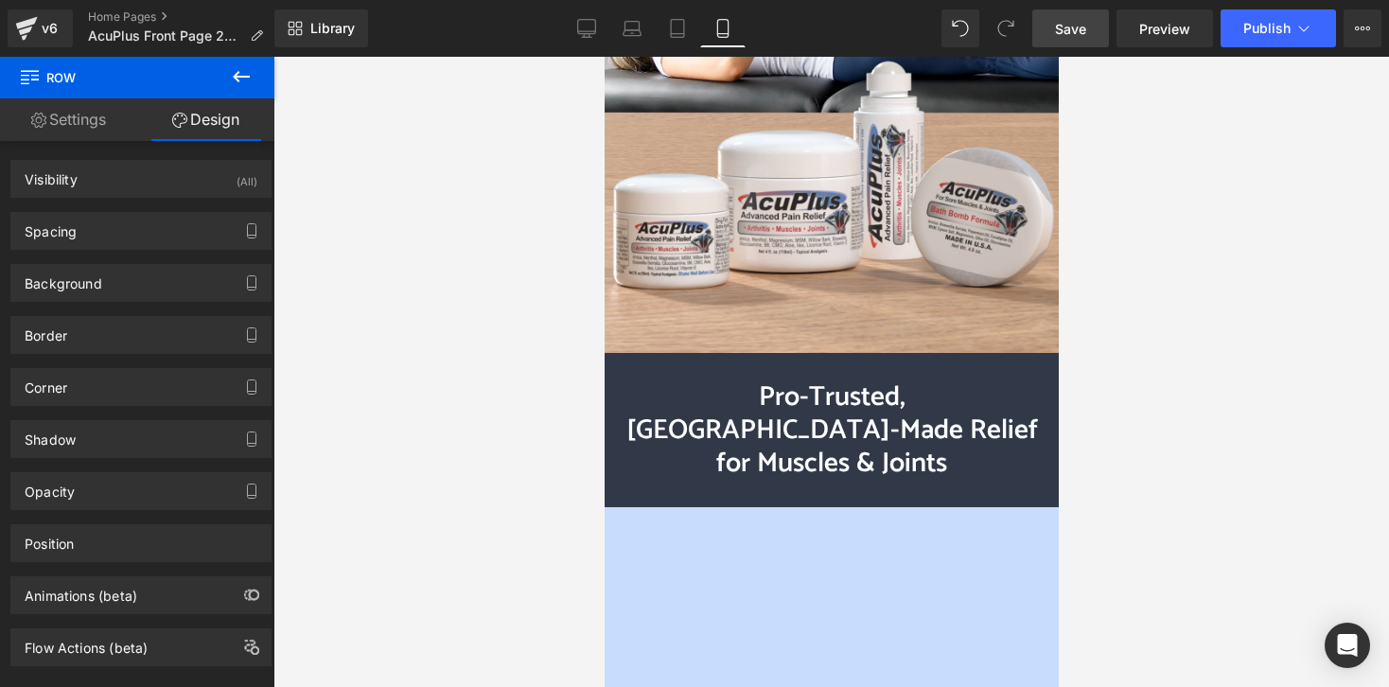
click at [514, 361] on div at bounding box center [832, 372] width 1116 height 630
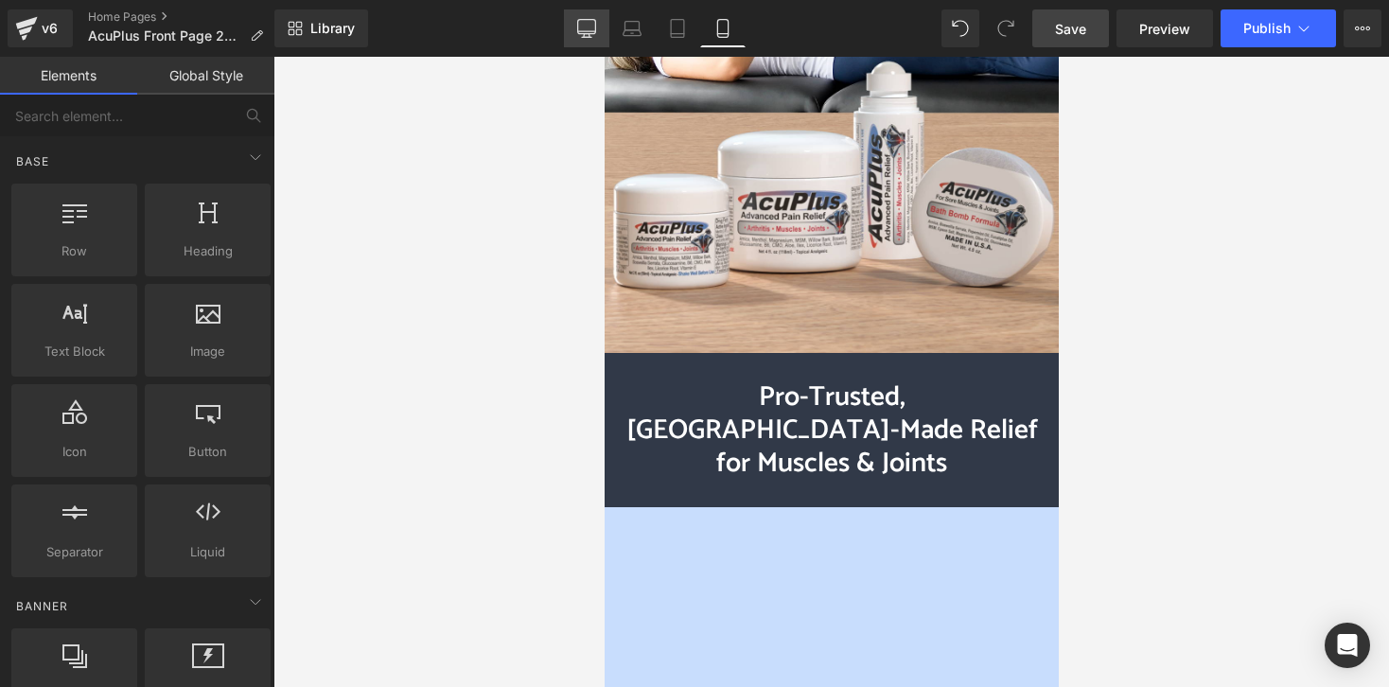
click at [589, 33] on icon at bounding box center [587, 27] width 18 height 14
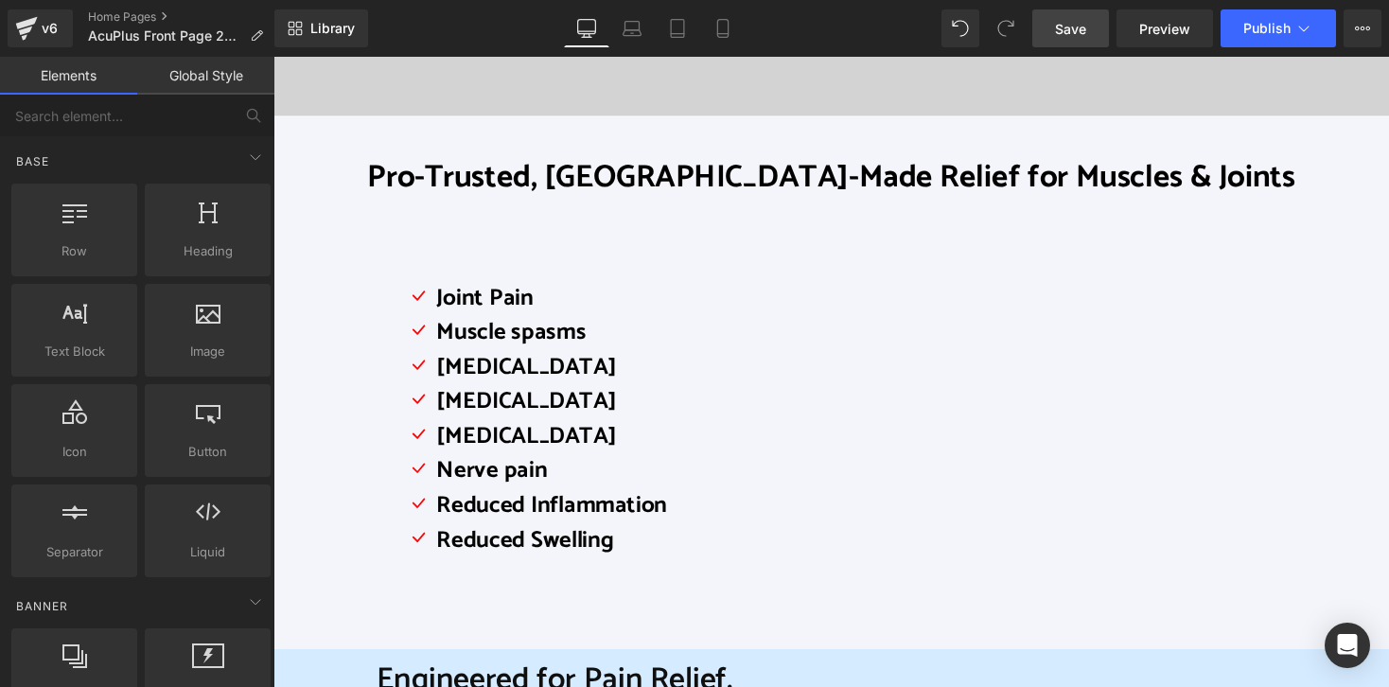
scroll to position [346, 0]
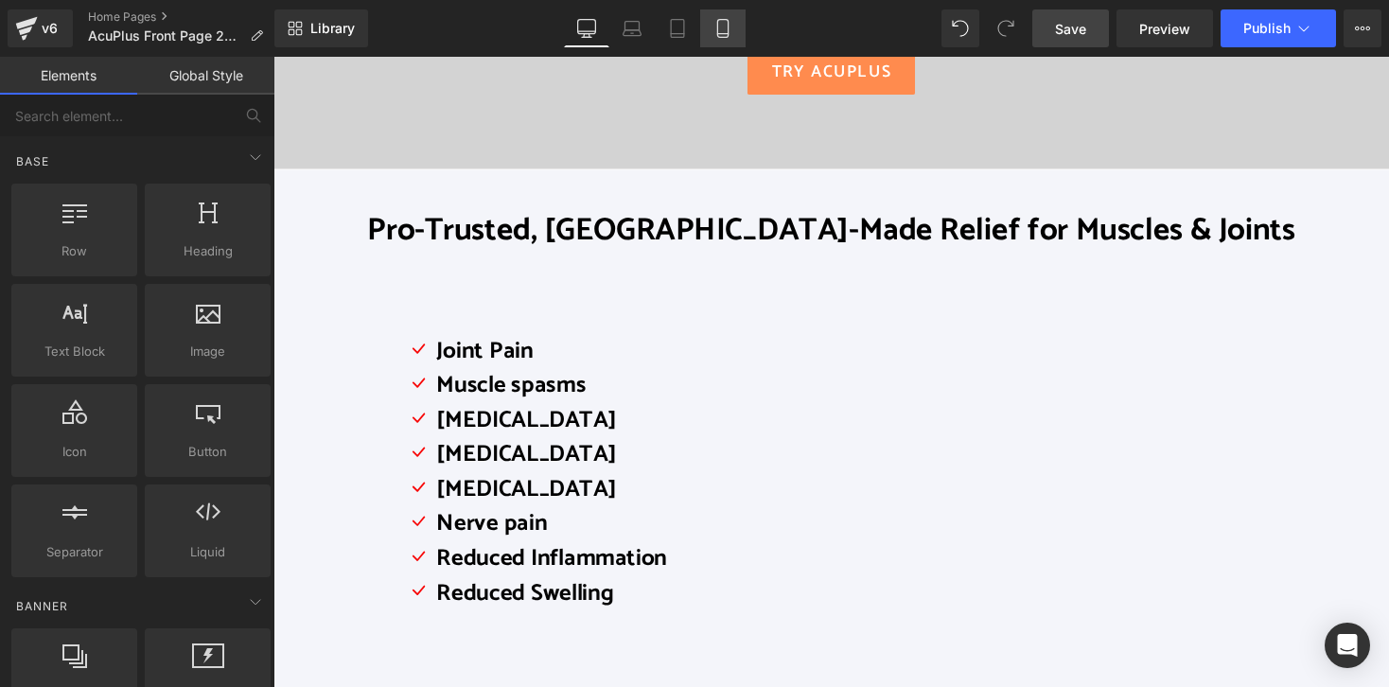
drag, startPoint x: 721, startPoint y: 26, endPoint x: 87, endPoint y: 90, distance: 637.3
click at [721, 26] on icon at bounding box center [723, 28] width 19 height 19
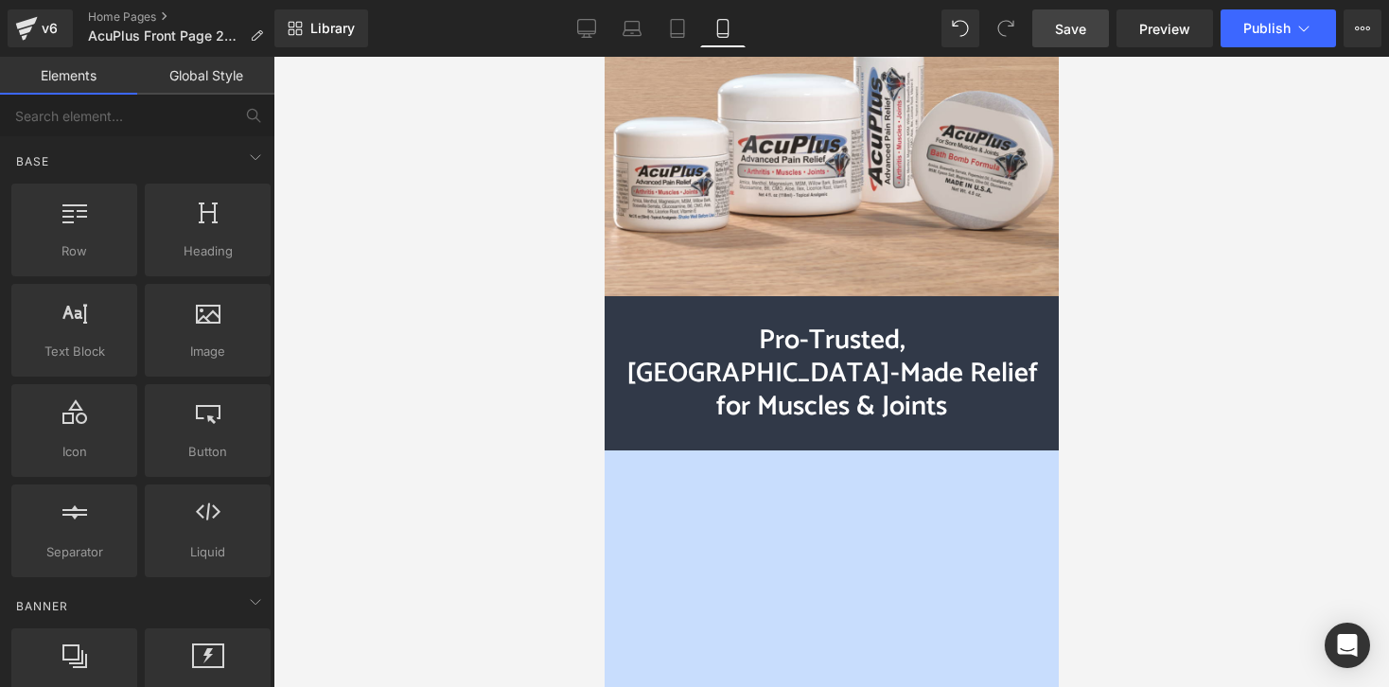
scroll to position [543, 0]
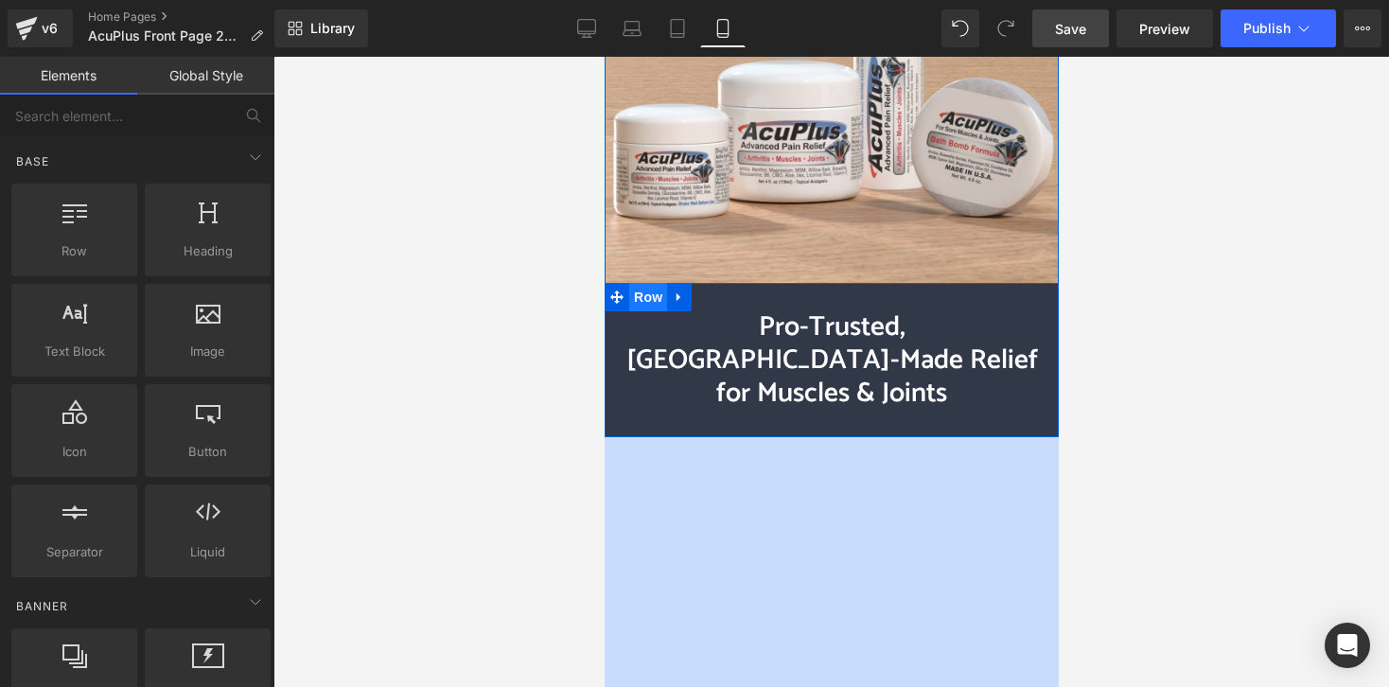
click at [645, 297] on span "Row" at bounding box center [647, 297] width 38 height 28
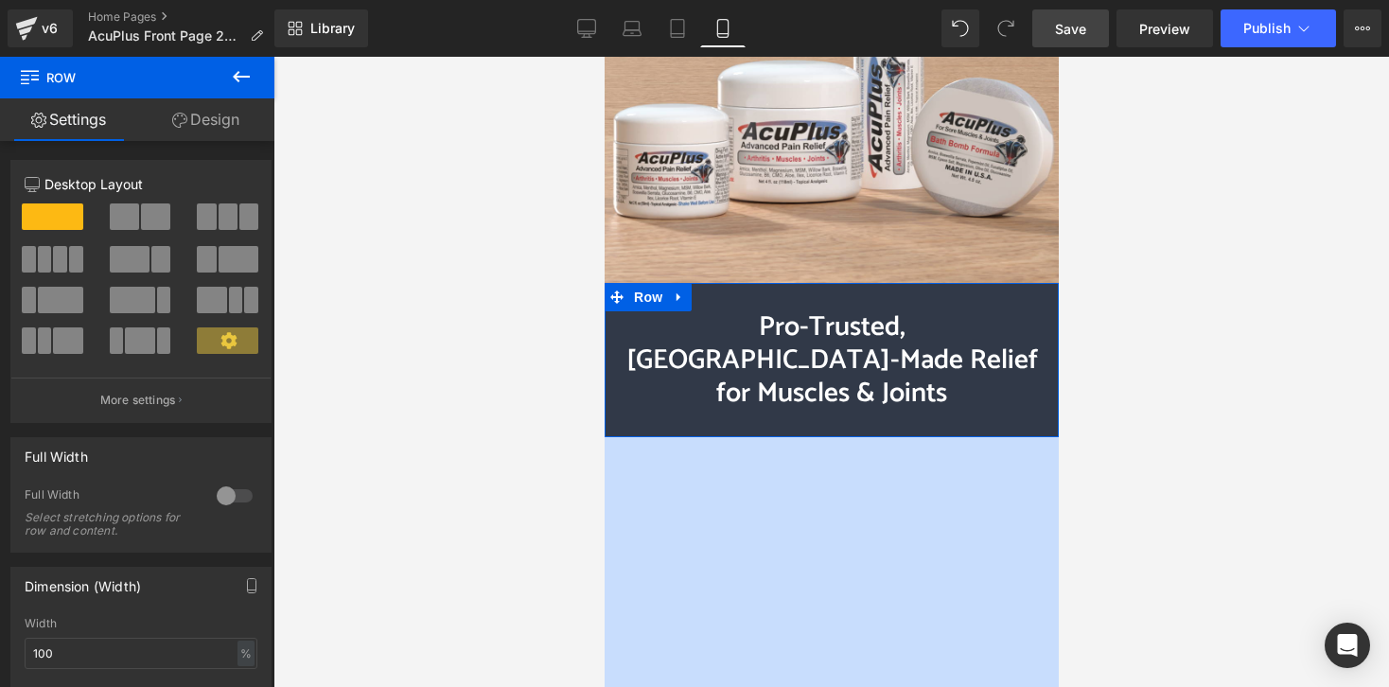
click at [240, 112] on link "Design" at bounding box center [205, 119] width 137 height 43
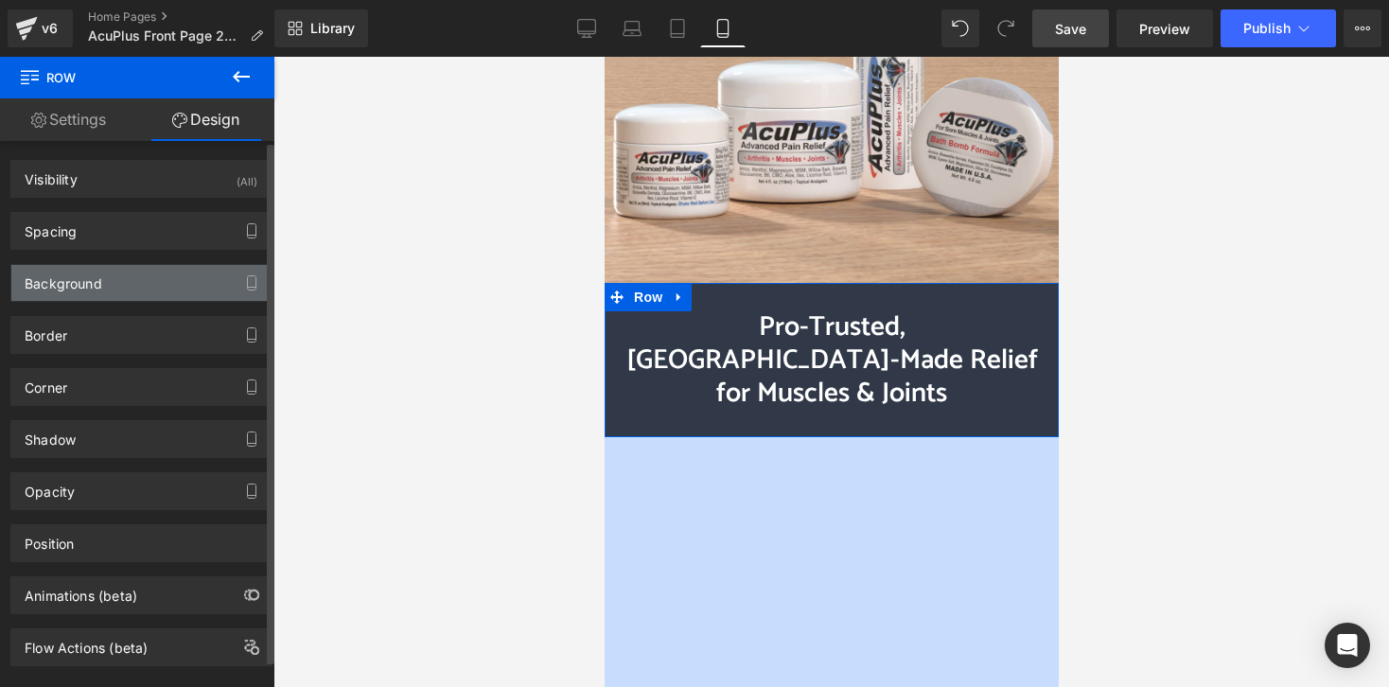
click at [202, 283] on div "Background" at bounding box center [140, 283] width 259 height 36
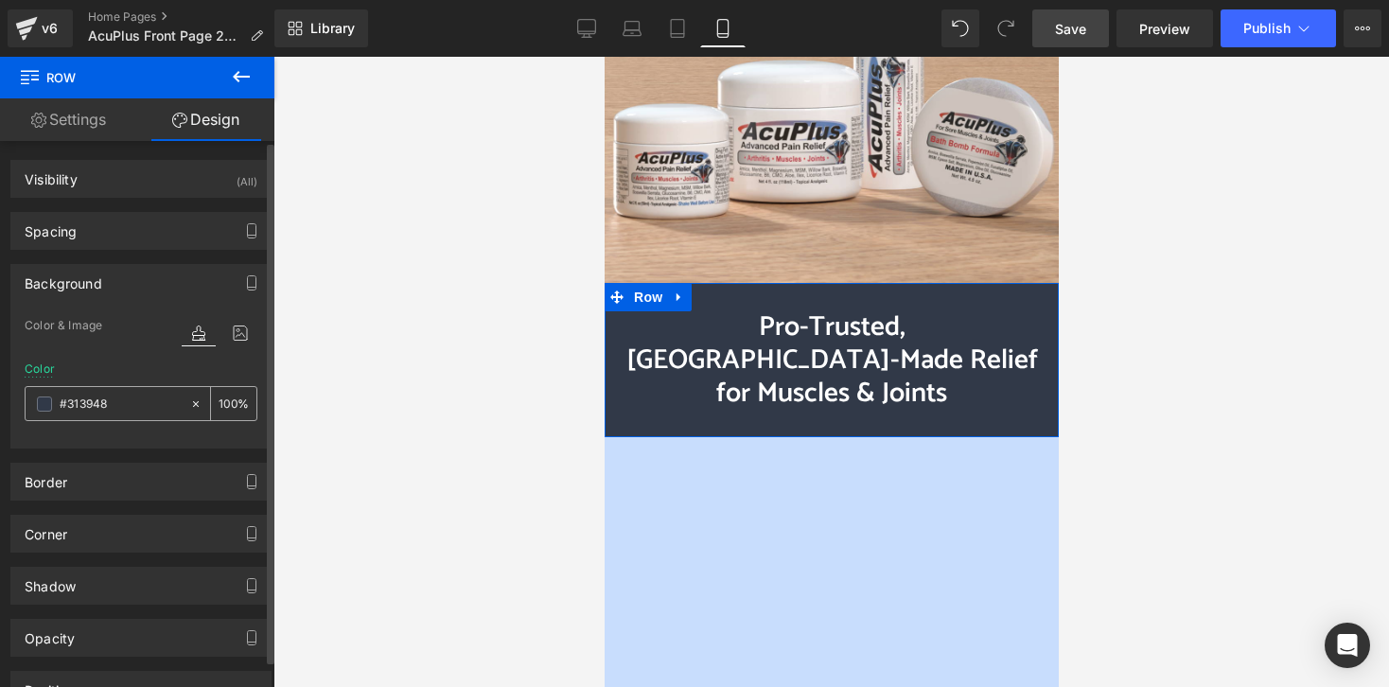
click at [37, 402] on span at bounding box center [44, 404] width 15 height 15
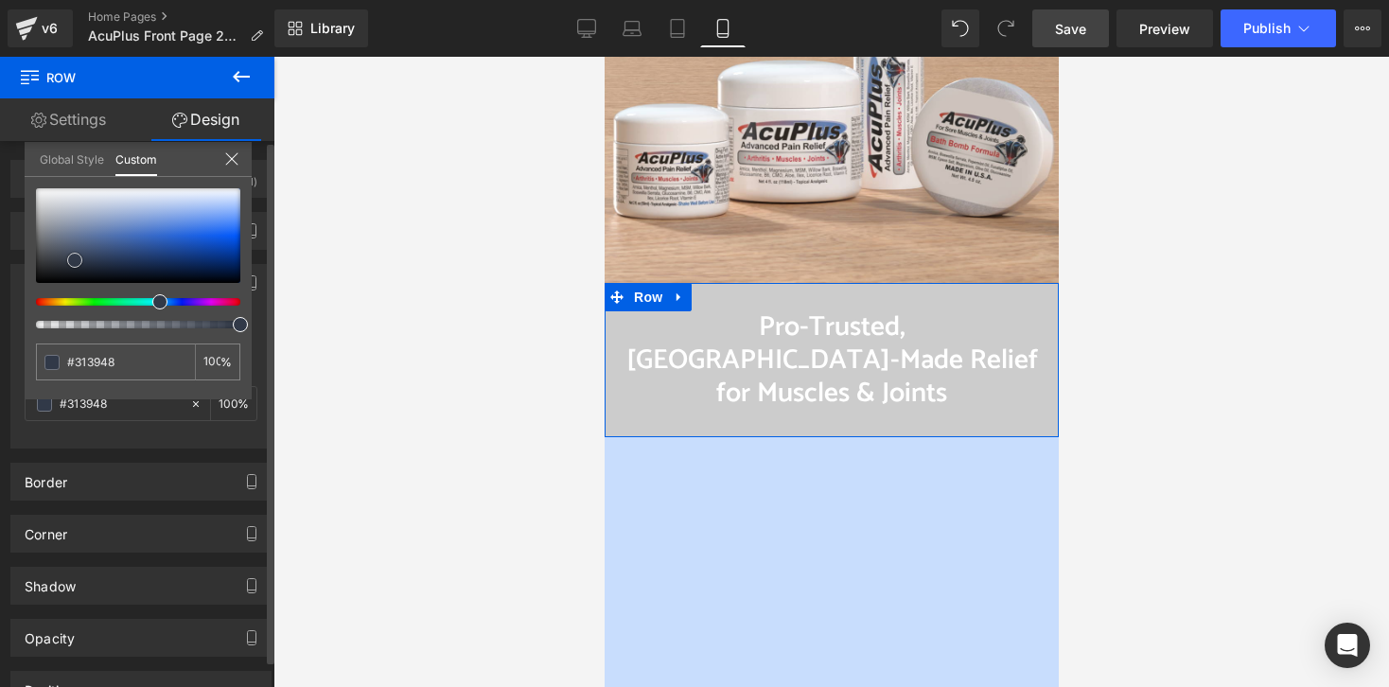
click at [37, 206] on div at bounding box center [138, 235] width 204 height 95
click at [44, 221] on div at bounding box center [138, 235] width 204 height 95
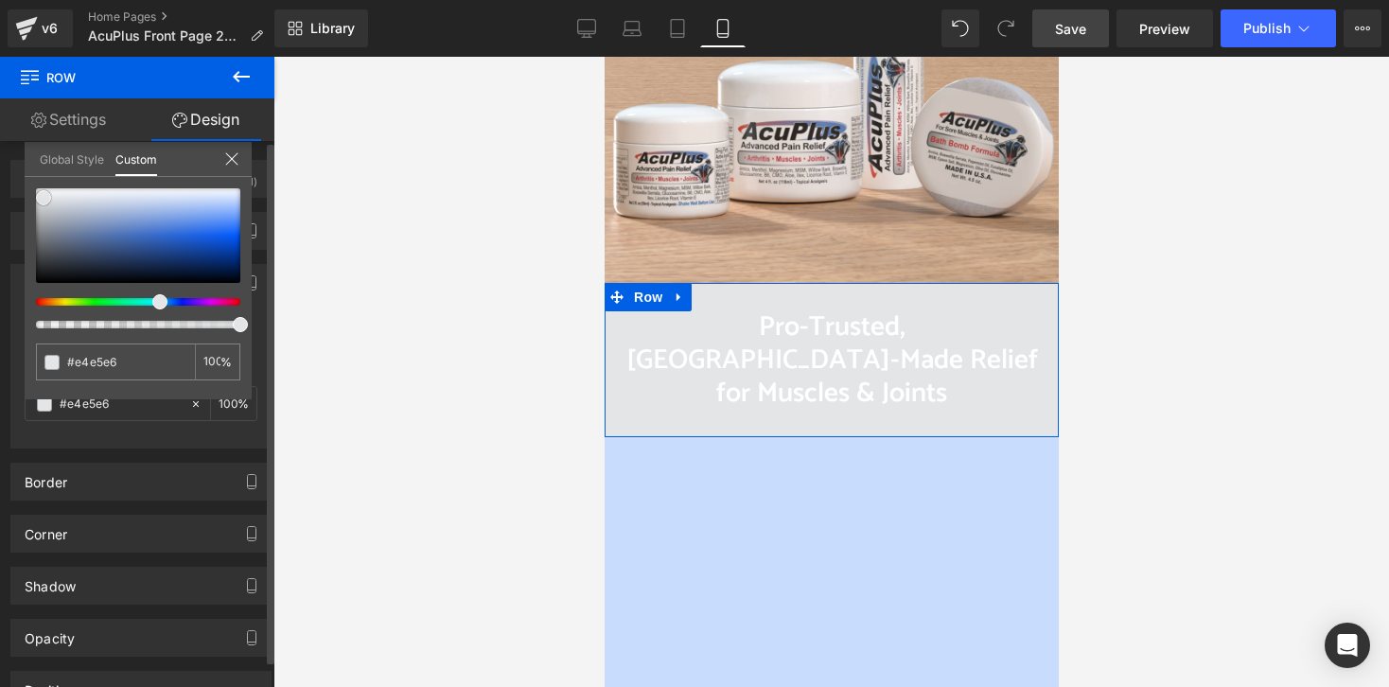
click at [44, 198] on div at bounding box center [138, 235] width 204 height 95
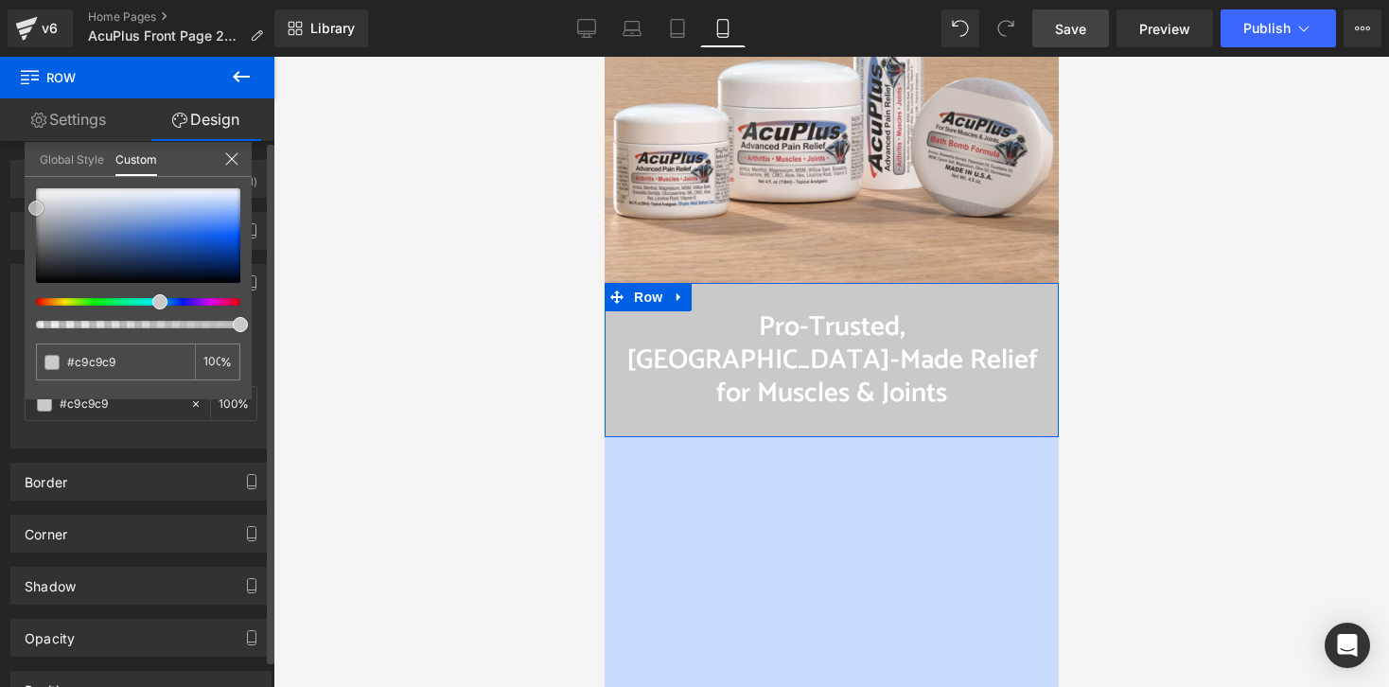
click at [36, 208] on div at bounding box center [138, 235] width 204 height 95
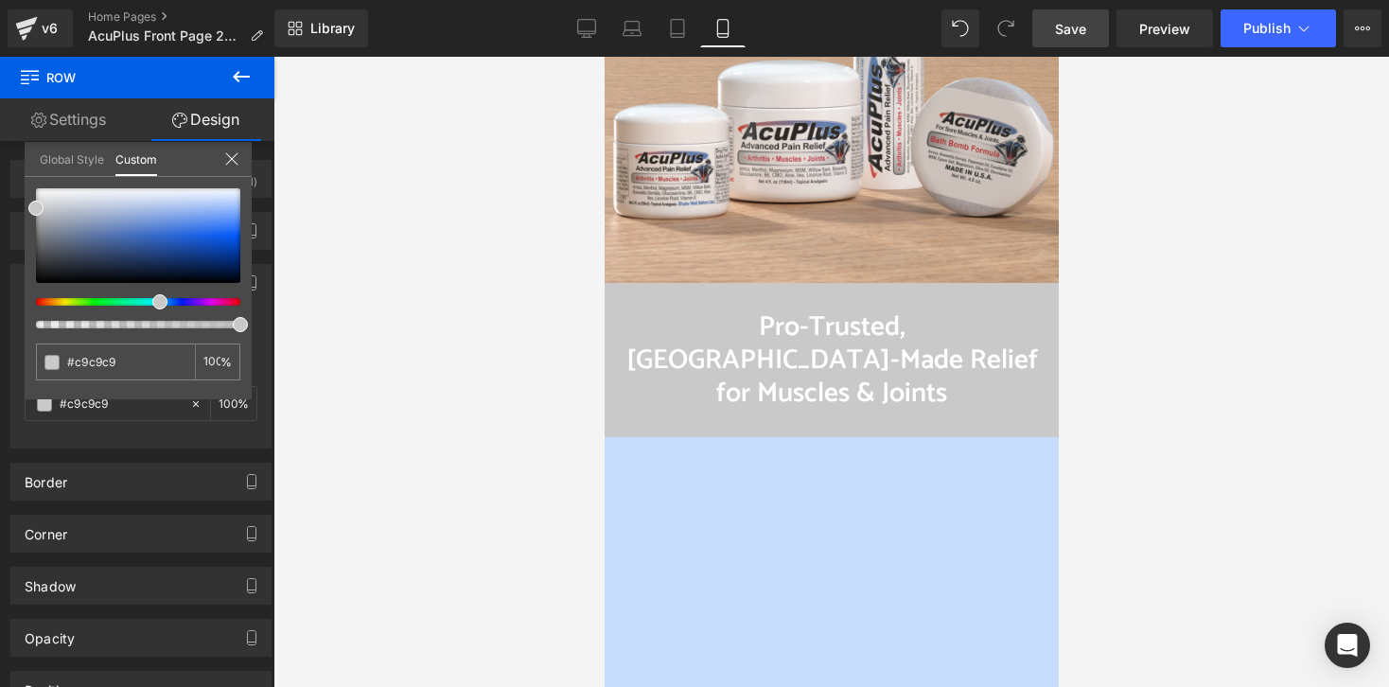
click at [1088, 38] on link "Save" at bounding box center [1071, 28] width 77 height 38
click at [602, 25] on link "Desktop" at bounding box center [586, 28] width 45 height 38
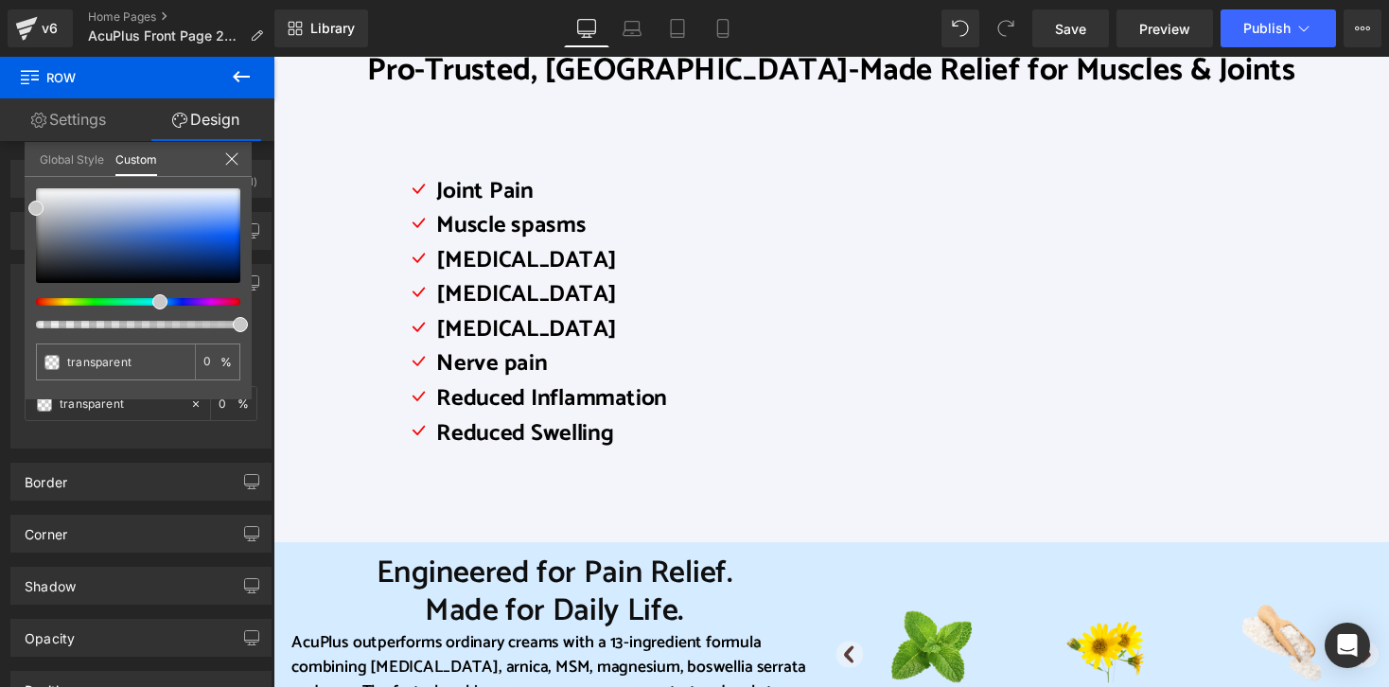
scroll to position [757, 0]
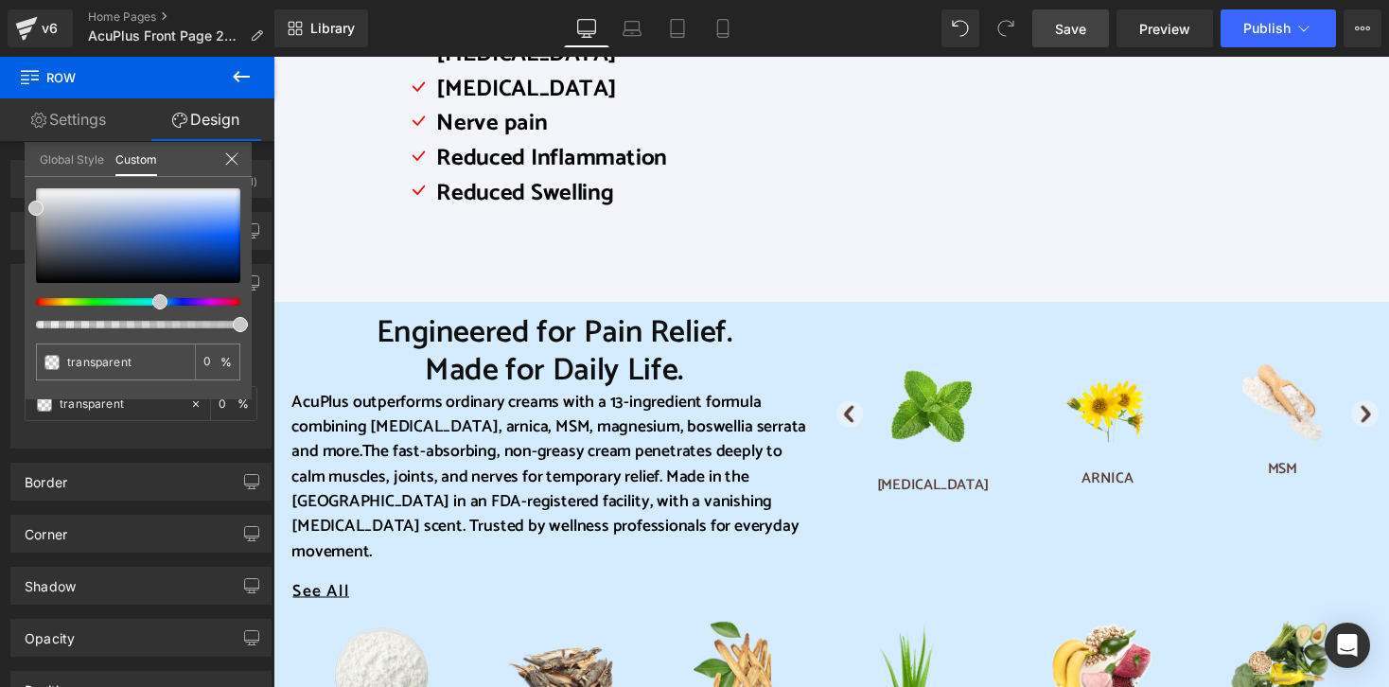
click at [1061, 25] on span "Save" at bounding box center [1070, 29] width 31 height 20
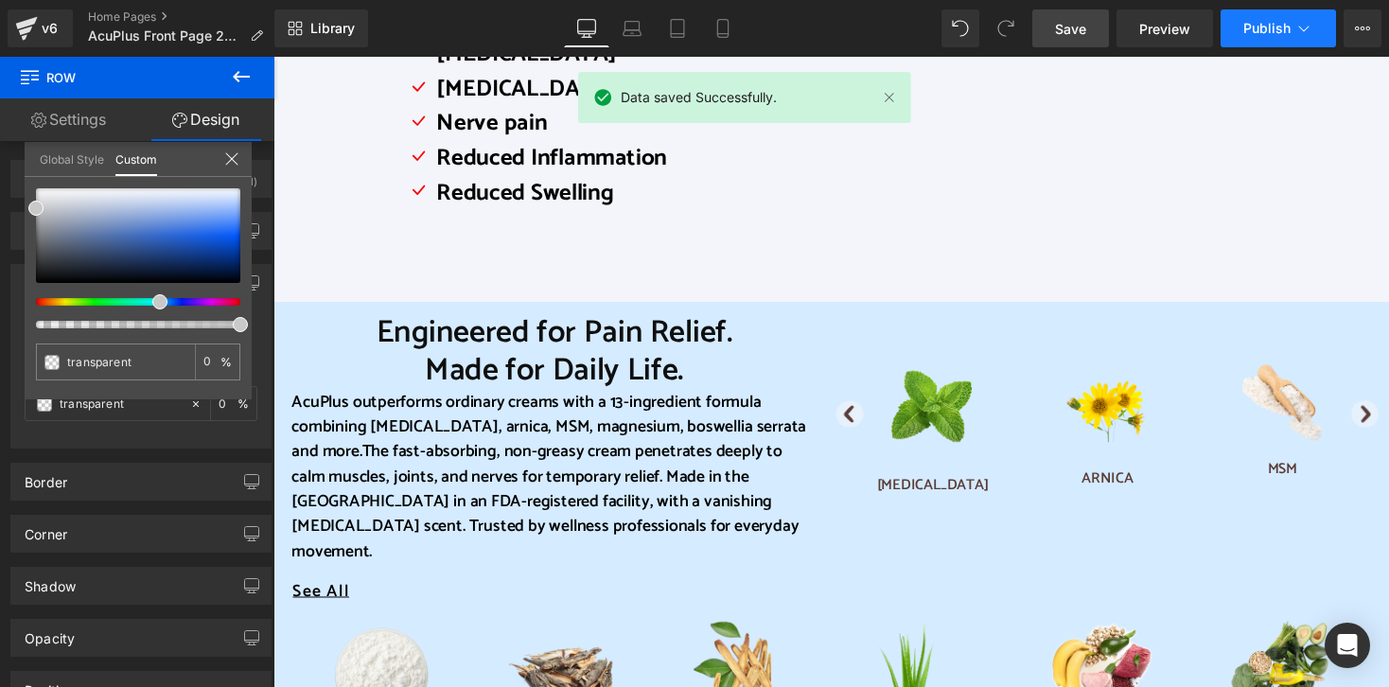
click at [1198, 27] on span "Publish" at bounding box center [1267, 28] width 47 height 15
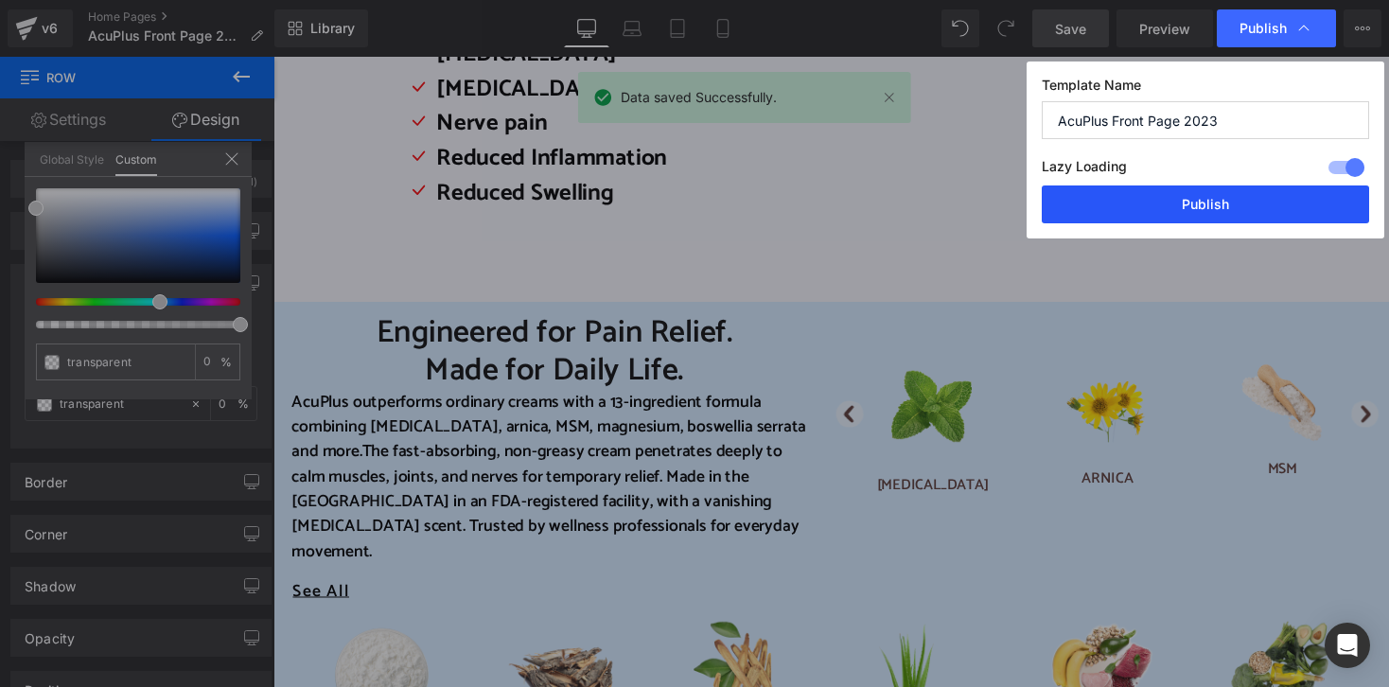
click at [1198, 203] on button "Publish" at bounding box center [1205, 204] width 327 height 38
